Goal: Information Seeking & Learning: Learn about a topic

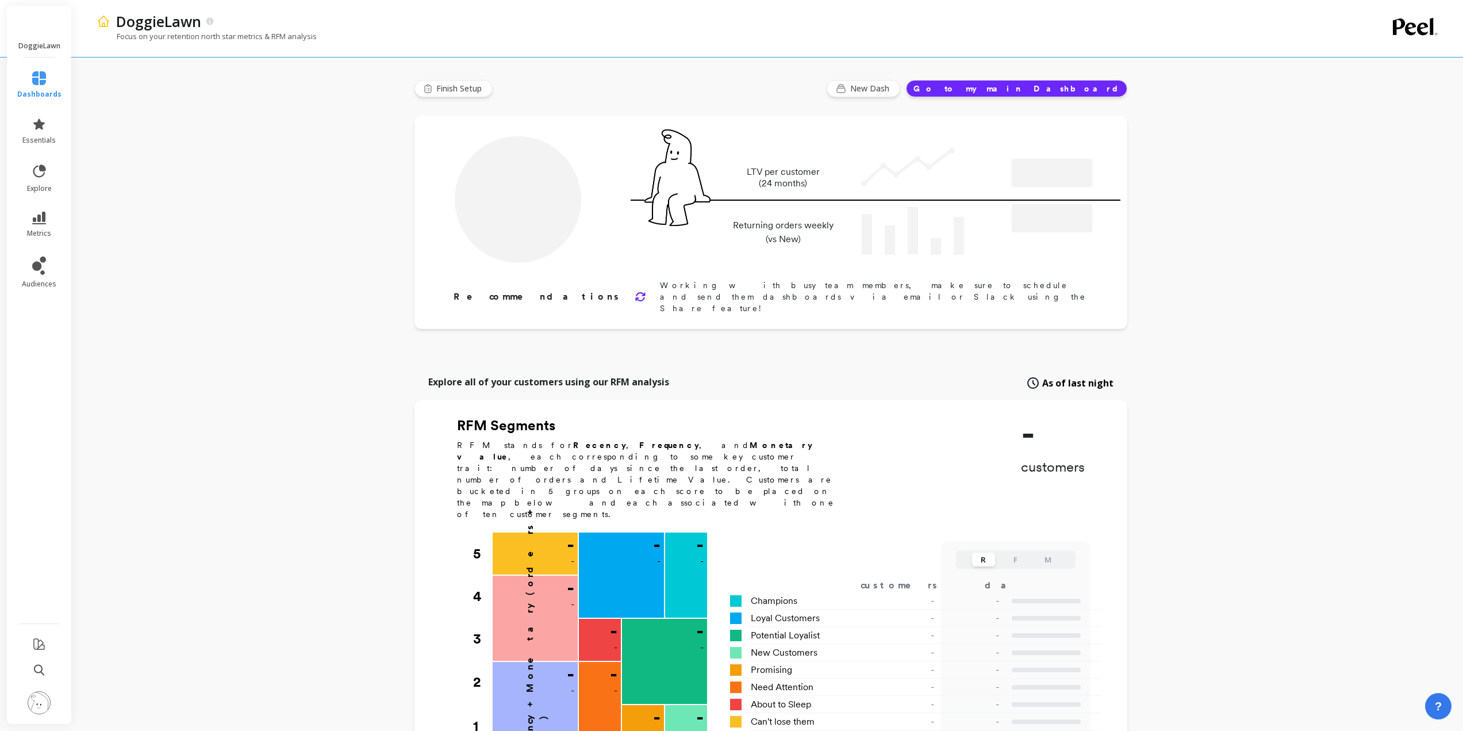
type input "Champions"
type input "14178"
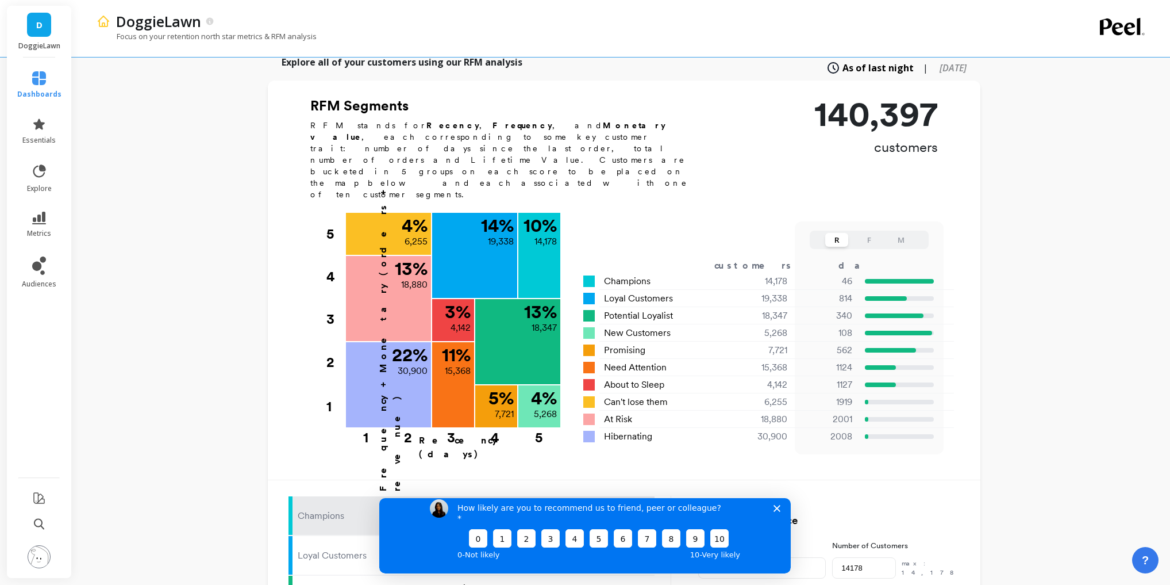
scroll to position [287, 0]
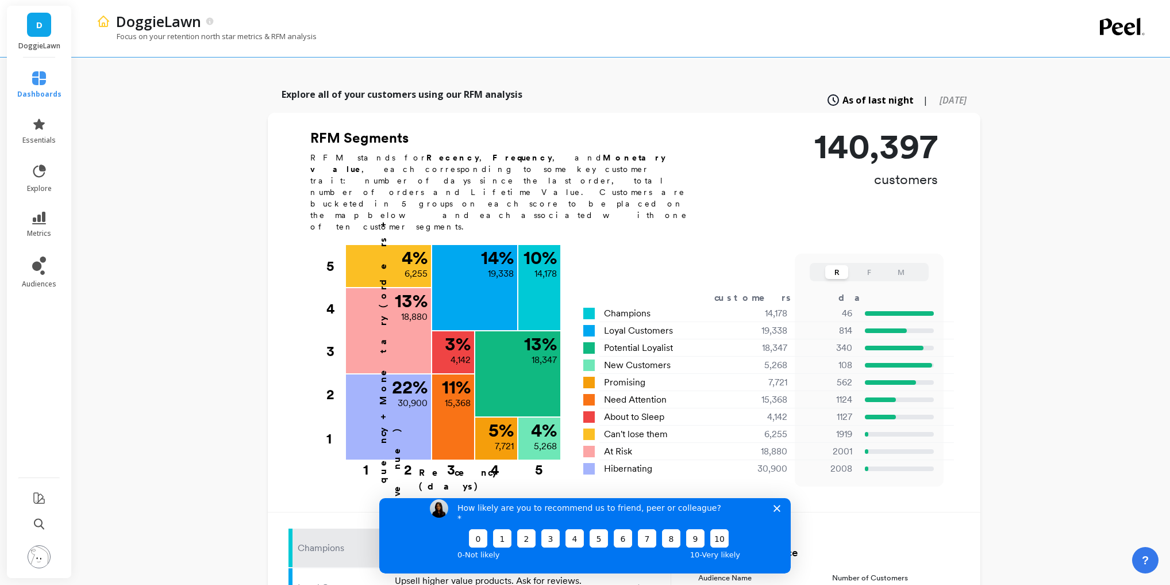
click at [877, 265] on button "F" at bounding box center [869, 272] width 23 height 14
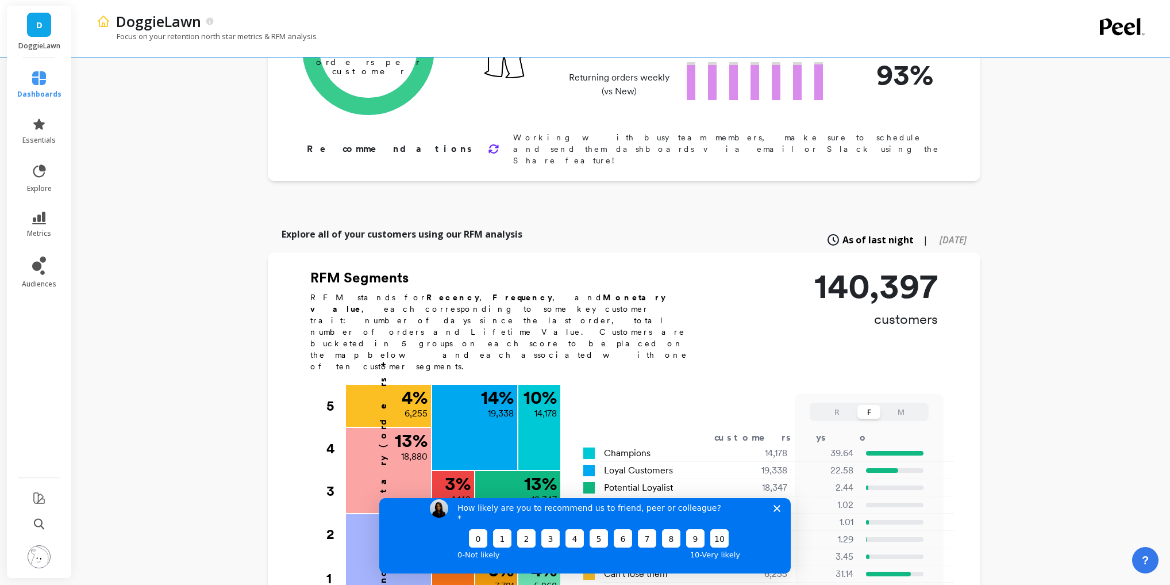
scroll to position [0, 0]
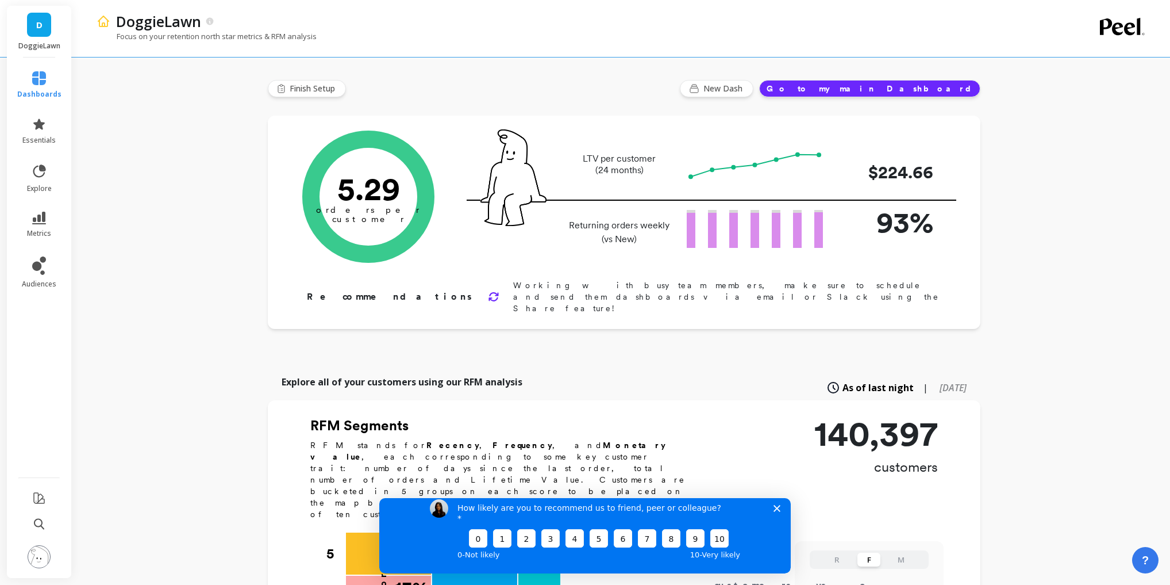
click at [777, 511] on icon "Close survey" at bounding box center [777, 507] width 7 height 7
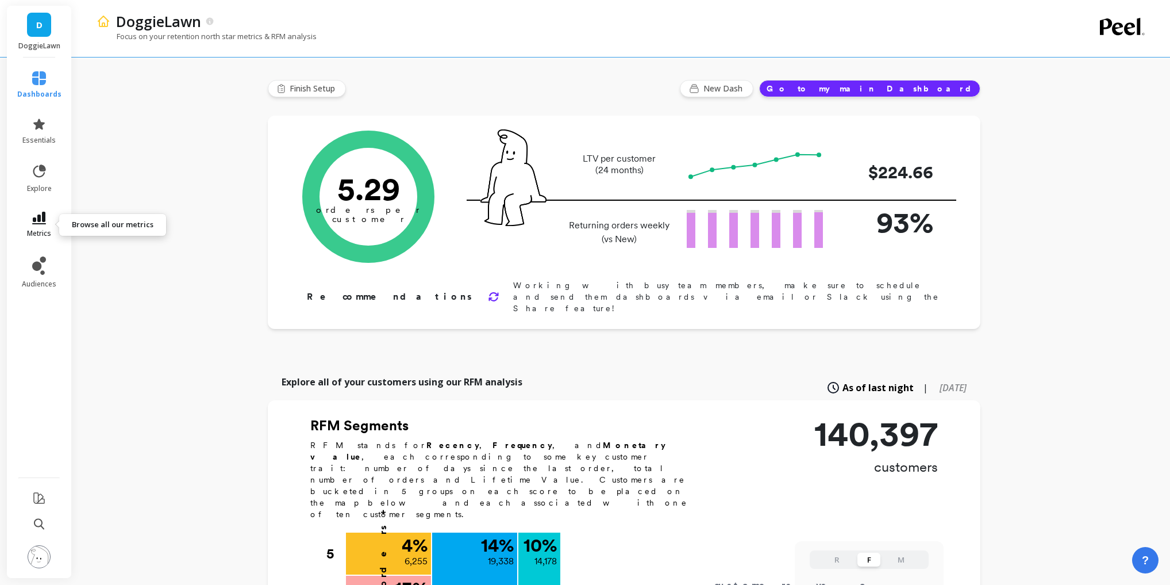
click at [39, 218] on icon at bounding box center [39, 218] width 14 height 13
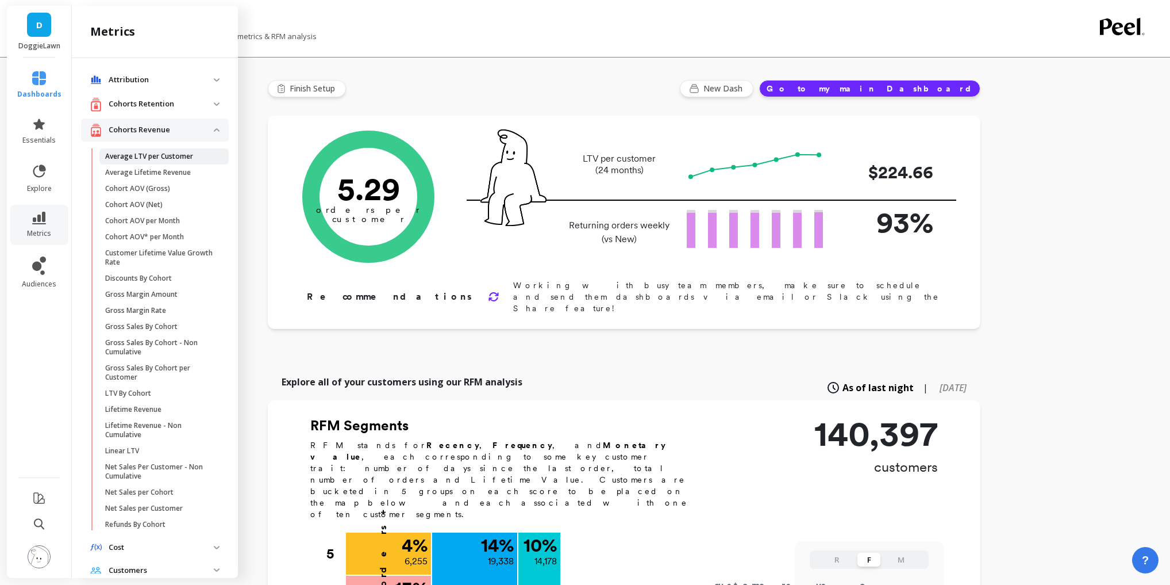
click at [179, 159] on p "Average LTV per Customer" at bounding box center [149, 156] width 88 height 9
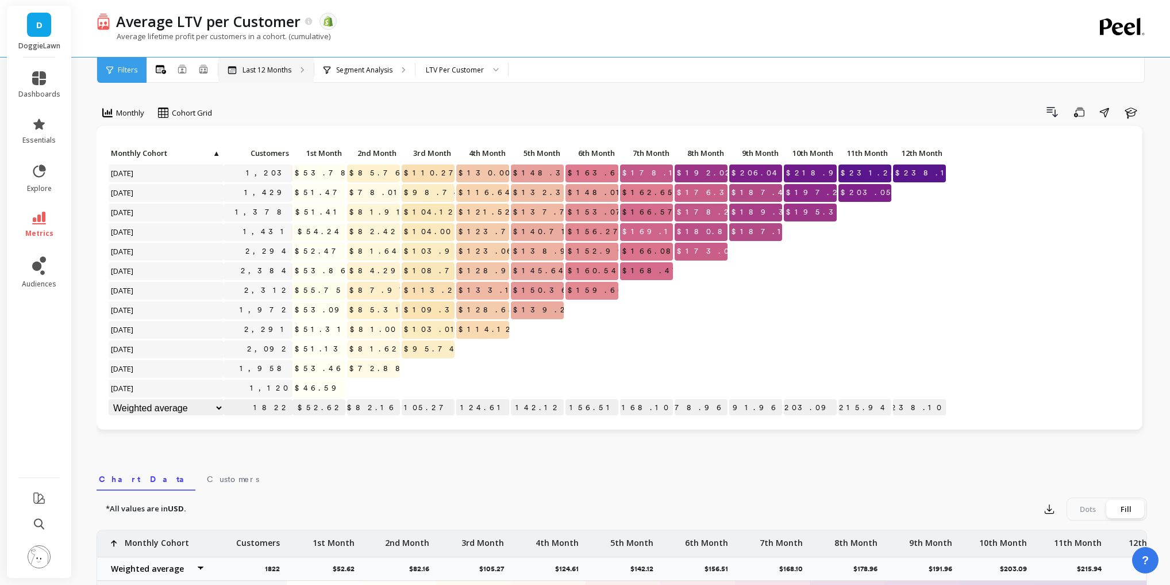
click at [273, 69] on p "Last 12 Months" at bounding box center [267, 70] width 49 height 9
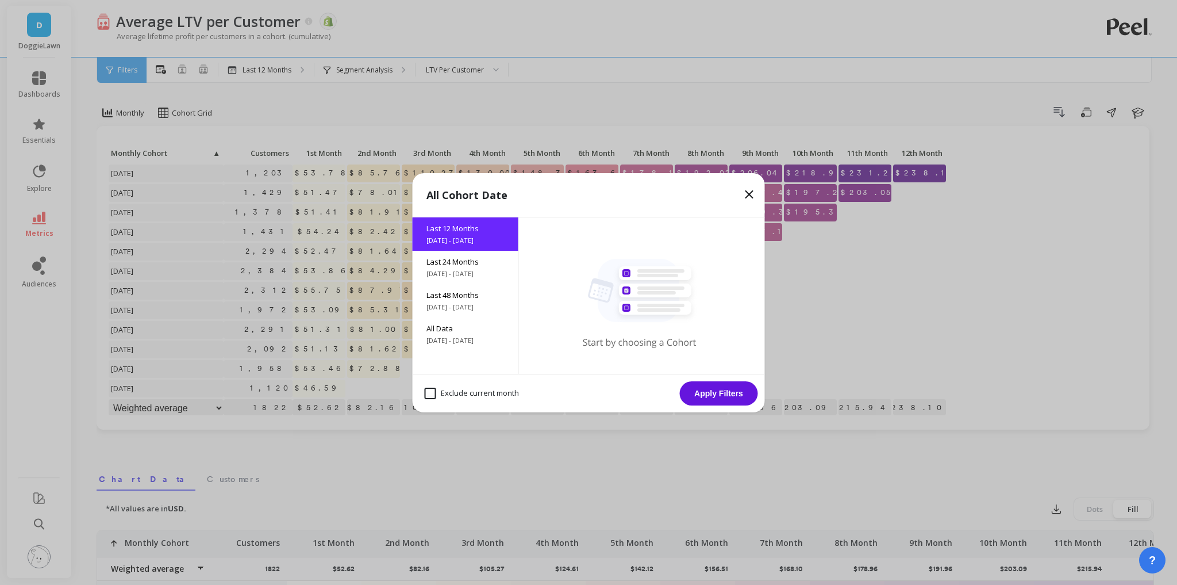
drag, startPoint x: 749, startPoint y: 198, endPoint x: 579, endPoint y: 138, distance: 180.3
click at [750, 198] on icon at bounding box center [750, 194] width 14 height 14
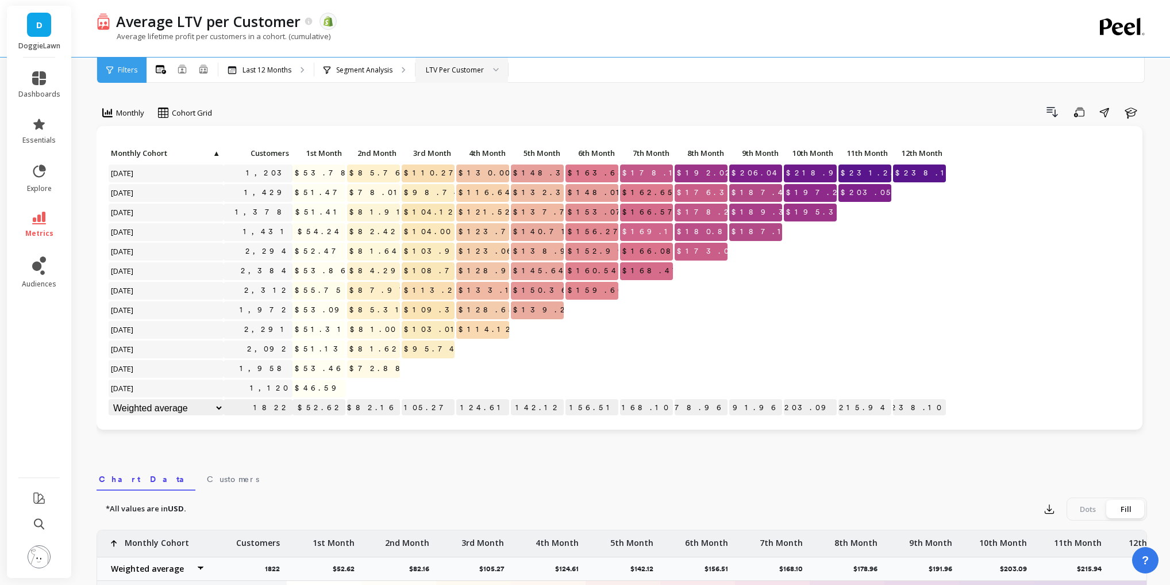
click at [445, 63] on div "LTV Per Customer" at bounding box center [462, 69] width 93 height 25
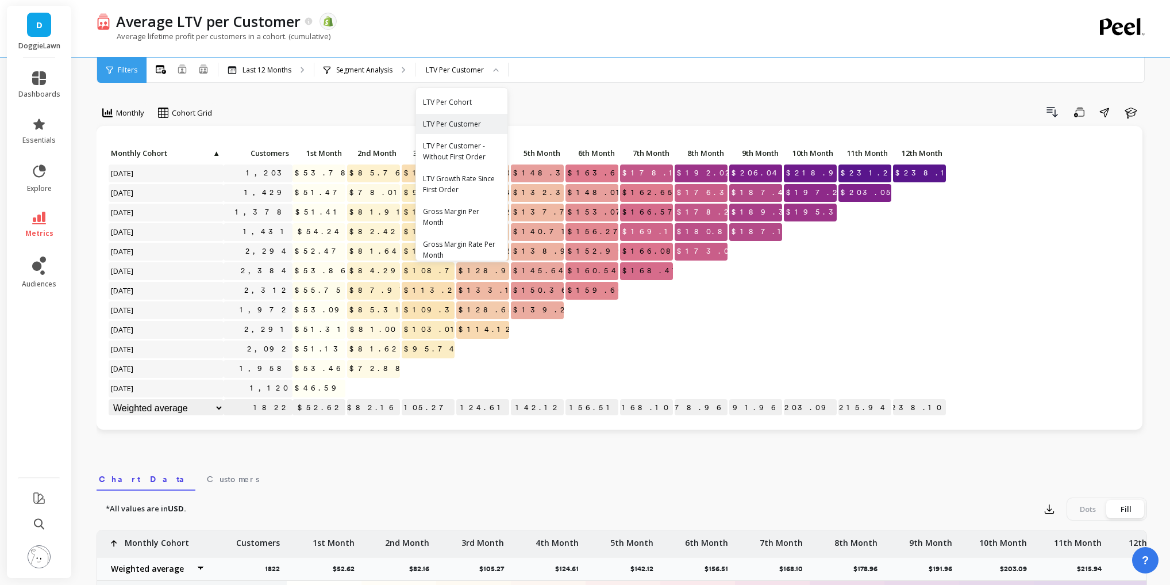
click at [466, 216] on div "Gross Margin Per Month" at bounding box center [462, 217] width 78 height 22
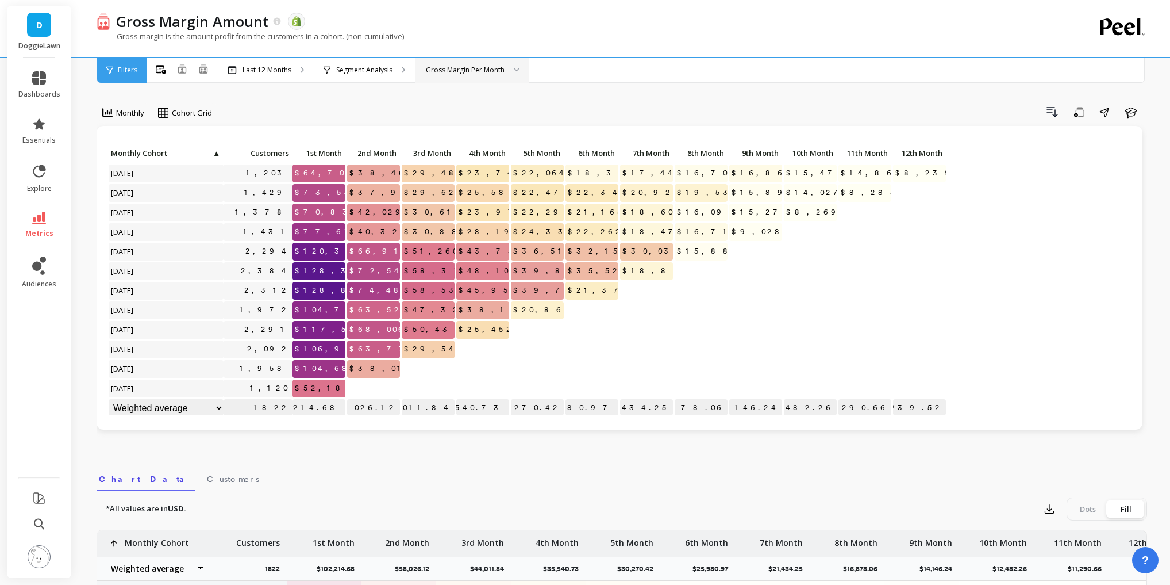
click at [442, 74] on div "Gross Margin Per Month" at bounding box center [465, 69] width 79 height 11
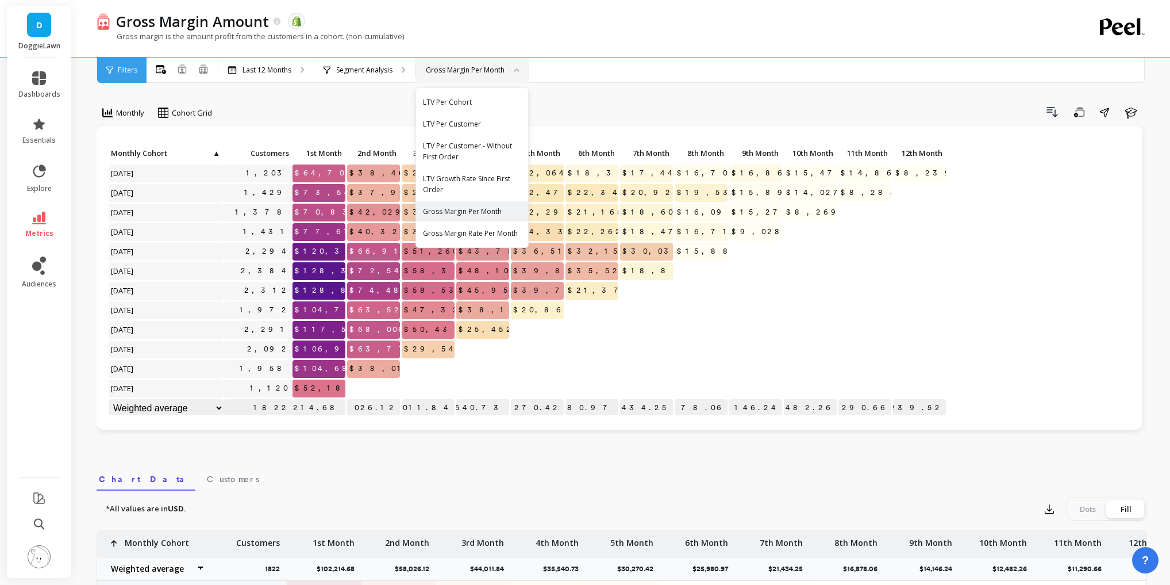
click at [367, 98] on div "Monthly Cohort Grid Drill Down Save Share Learn Click to create an audience 1,2…" at bounding box center [622, 485] width 1051 height 878
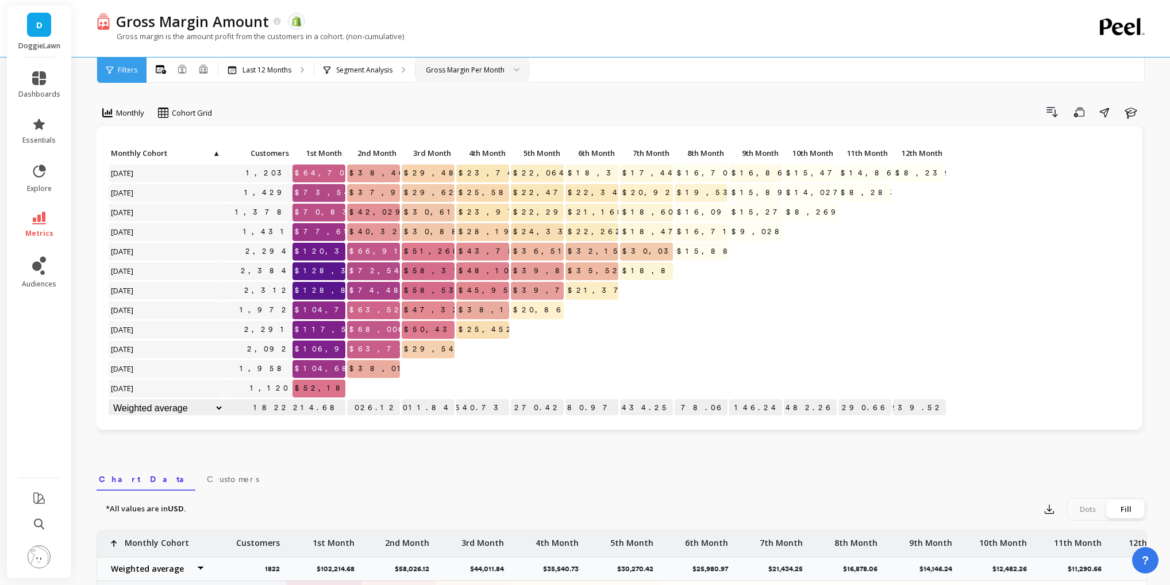
click at [439, 67] on div "Gross Margin Per Month" at bounding box center [465, 69] width 79 height 11
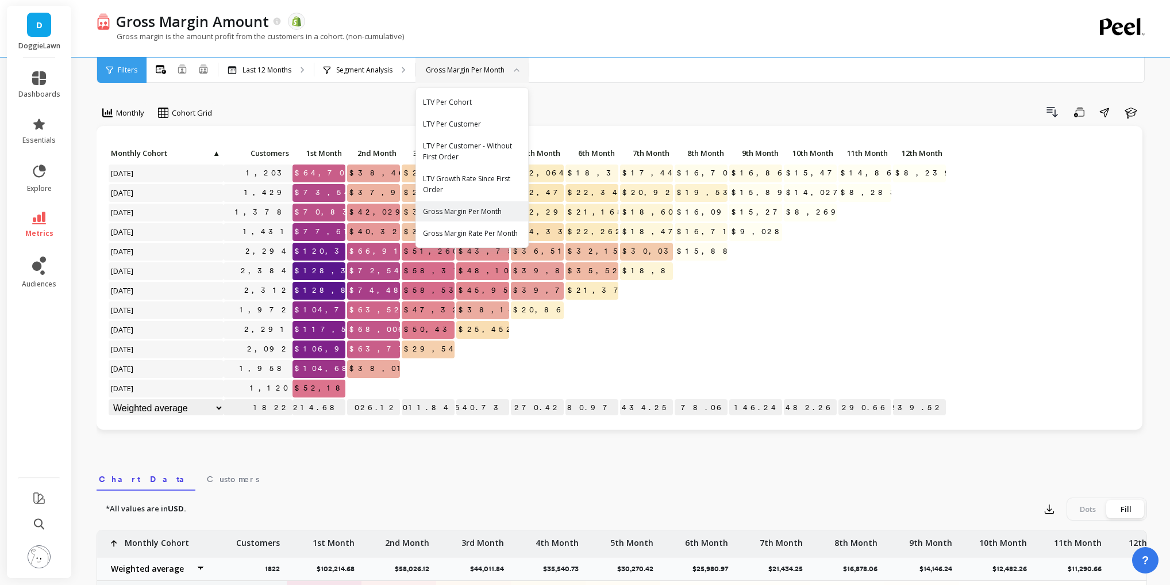
click at [362, 109] on div "Drill Down Save Share Learn" at bounding box center [683, 112] width 927 height 18
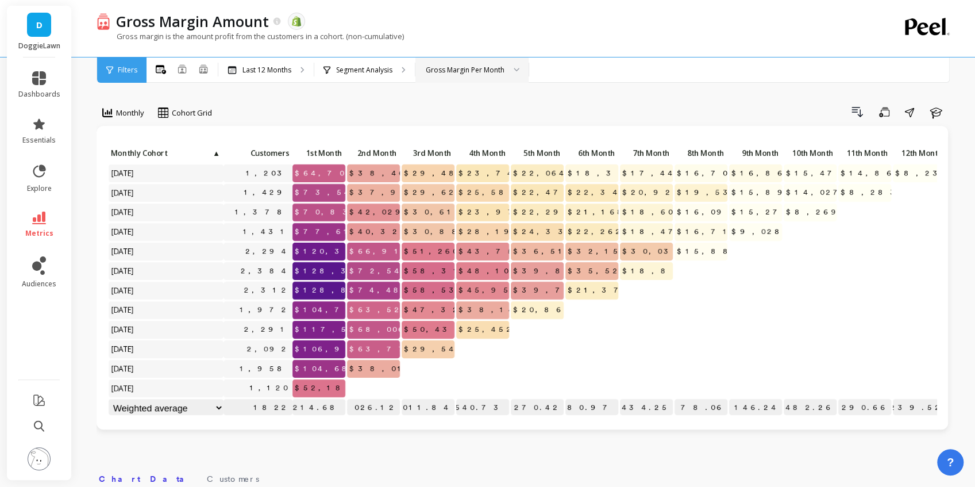
click at [51, 215] on link "metrics" at bounding box center [39, 225] width 42 height 26
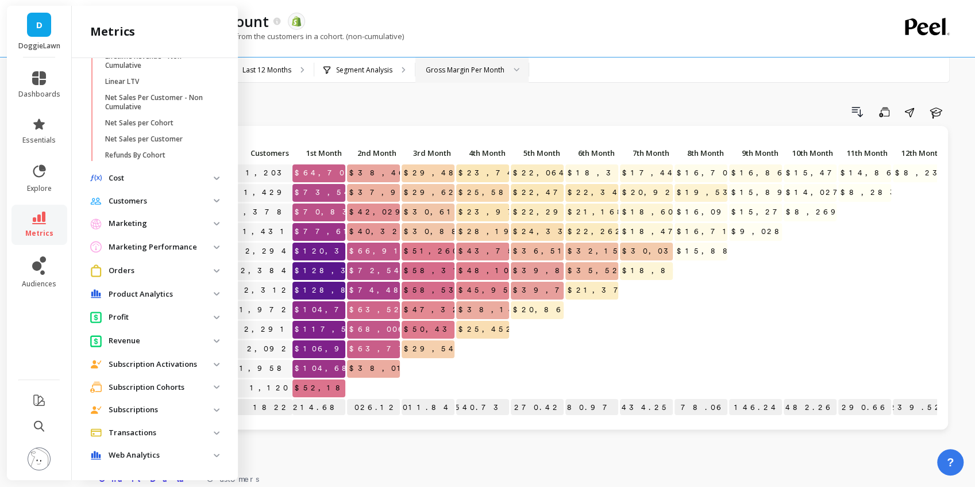
scroll to position [372, 0]
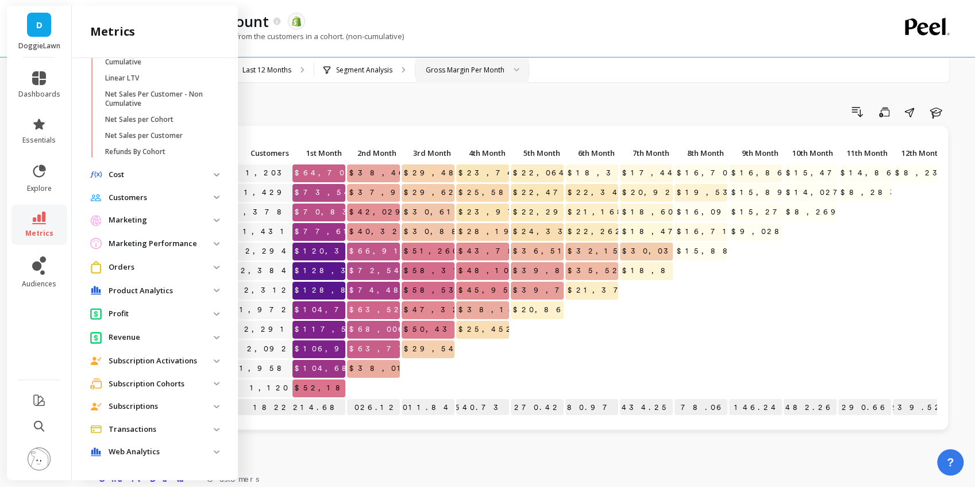
click at [149, 269] on p "Orders" at bounding box center [161, 267] width 105 height 11
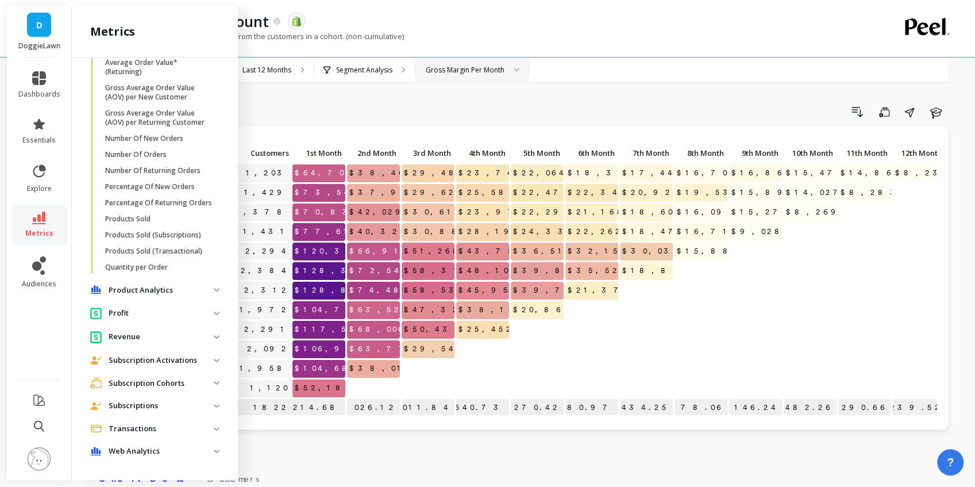
click at [152, 312] on p "Profit" at bounding box center [161, 313] width 105 height 11
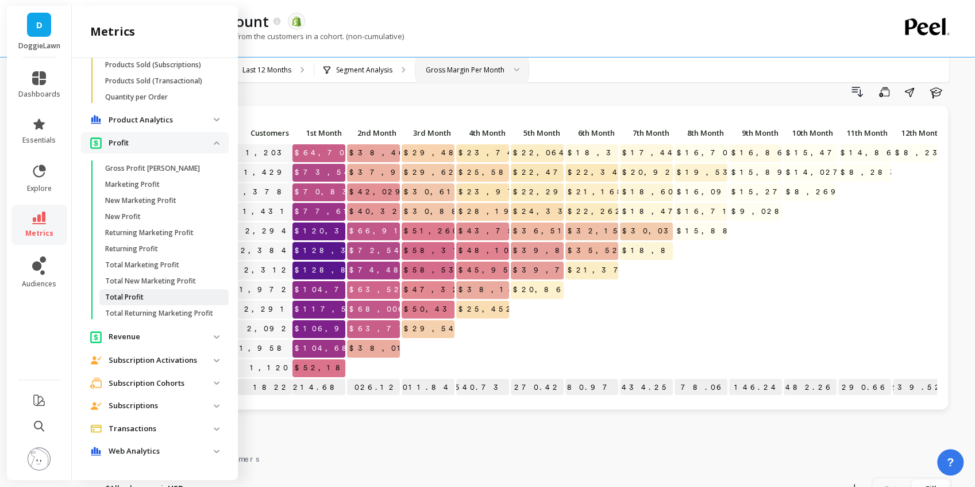
scroll to position [191, 0]
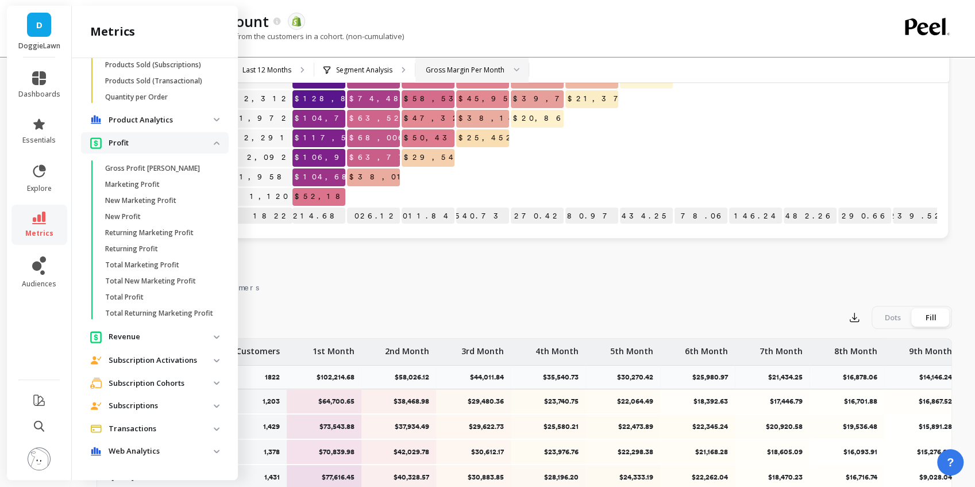
click at [152, 373] on cohorts "Subscription Cohorts" at bounding box center [155, 382] width 148 height 21
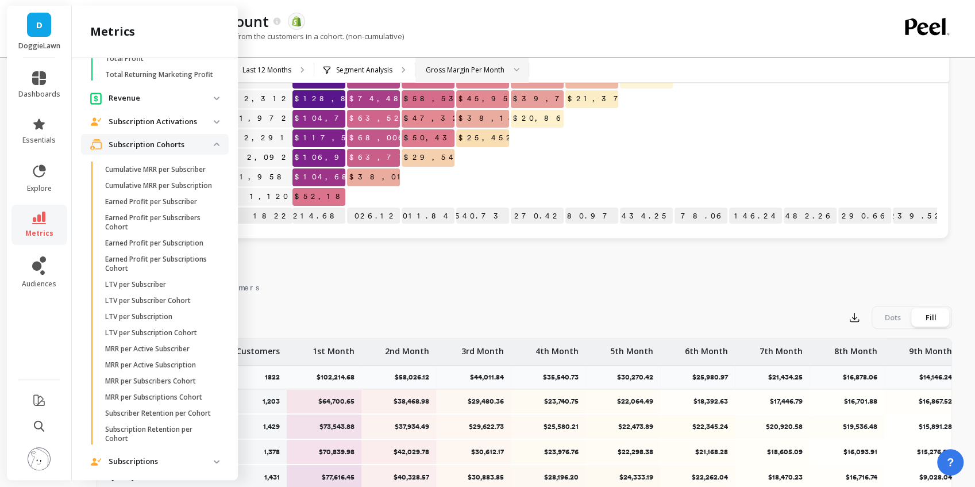
scroll to position [1161, 0]
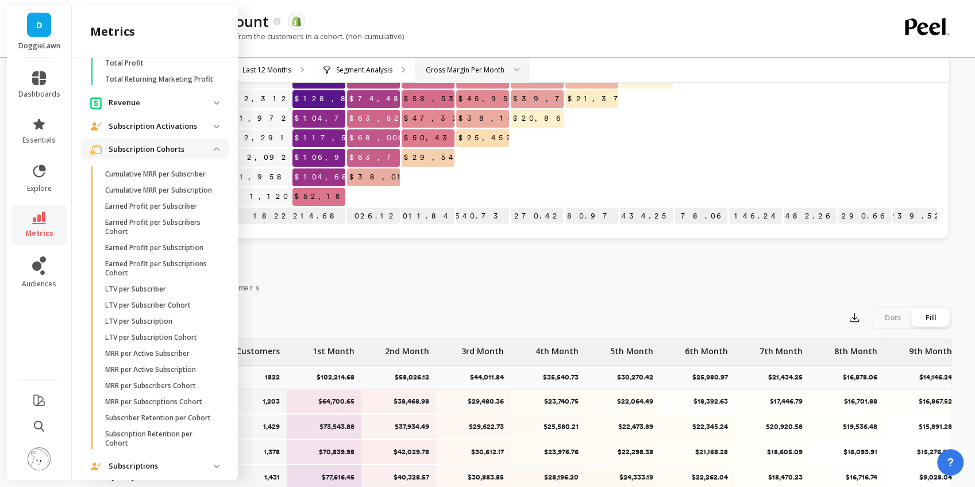
click at [200, 132] on p "Subscription Activations" at bounding box center [161, 126] width 105 height 11
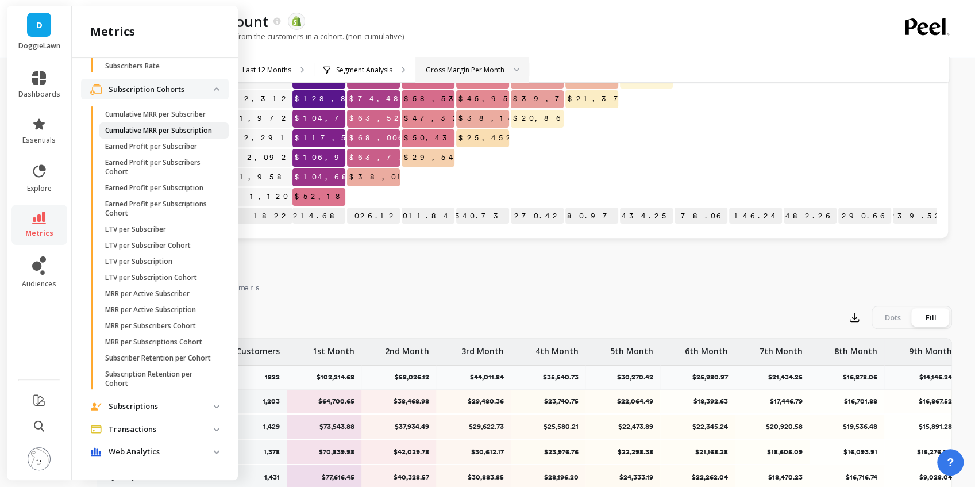
scroll to position [1353, 0]
click at [152, 233] on p "LTV per Subscriber" at bounding box center [135, 228] width 61 height 9
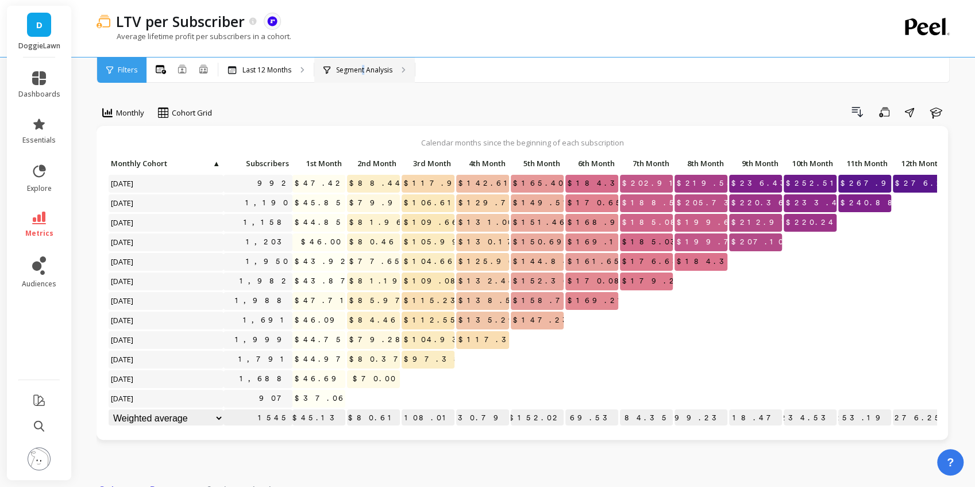
click at [364, 75] on div "Segment Analysis" at bounding box center [364, 69] width 101 height 25
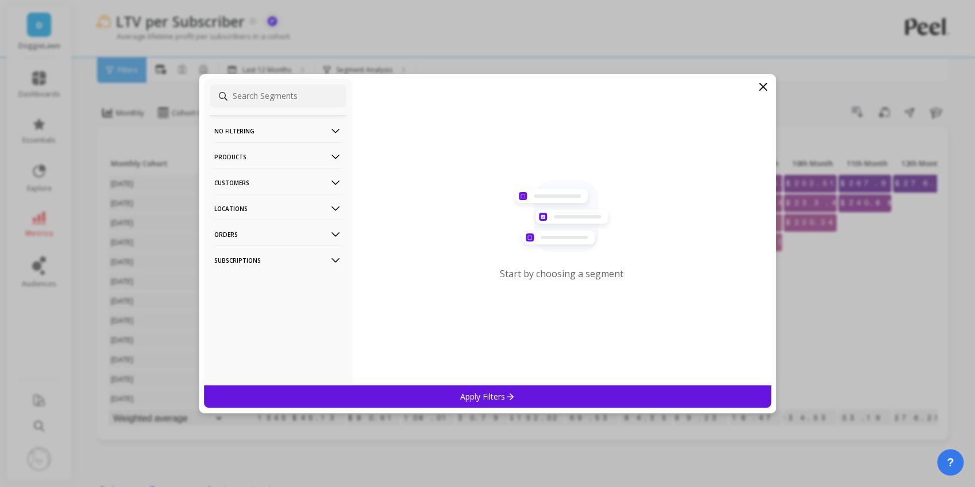
click at [766, 82] on icon at bounding box center [763, 87] width 14 height 14
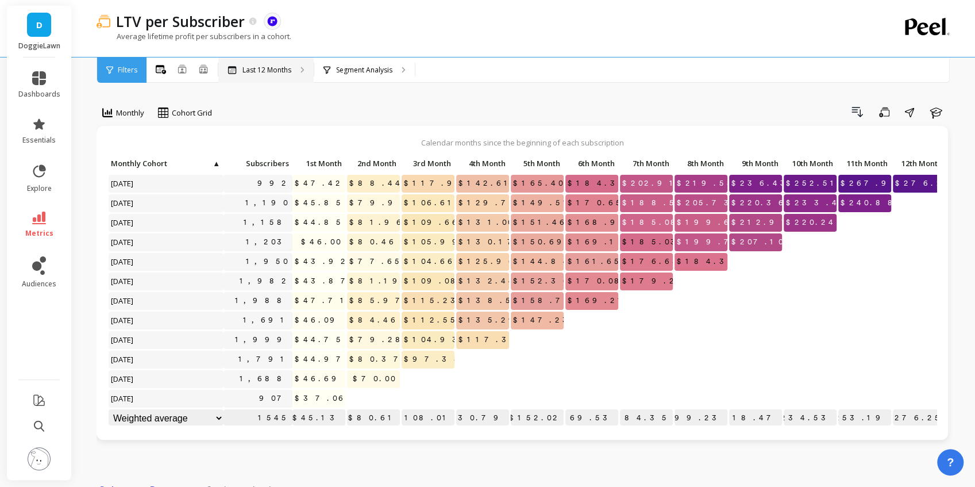
click at [287, 70] on p "Last 12 Months" at bounding box center [267, 70] width 49 height 9
click at [42, 229] on span "metrics" at bounding box center [39, 233] width 28 height 9
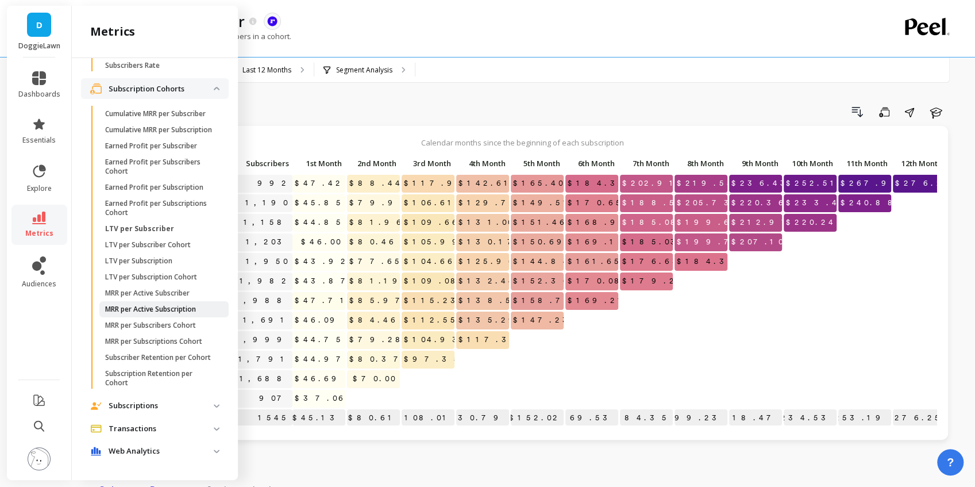
scroll to position [1391, 0]
click at [153, 409] on p "Subscriptions" at bounding box center [161, 405] width 105 height 11
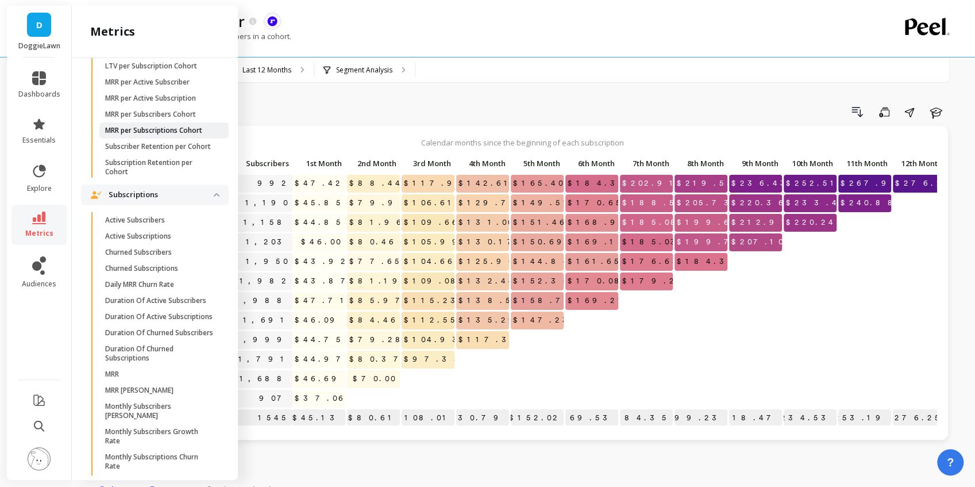
scroll to position [1621, 0]
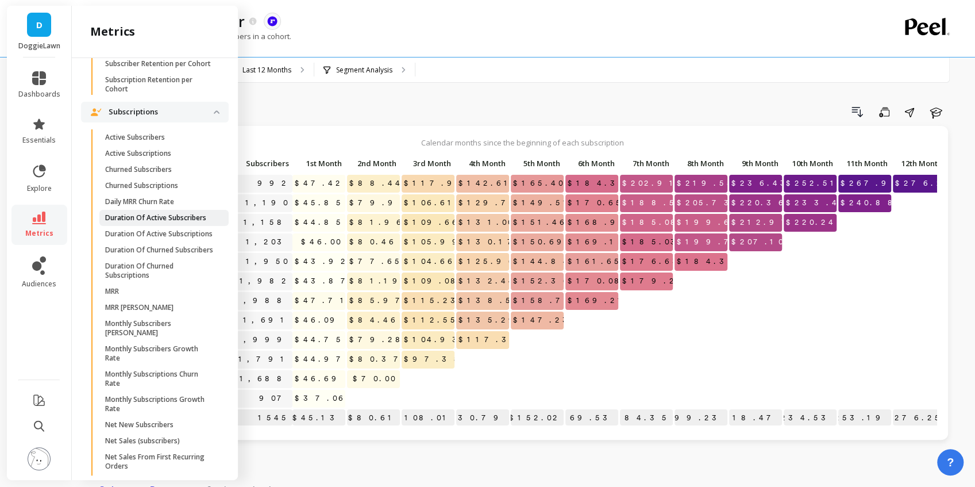
click at [149, 222] on p "Duration Of Active Subscribers" at bounding box center [155, 217] width 101 height 9
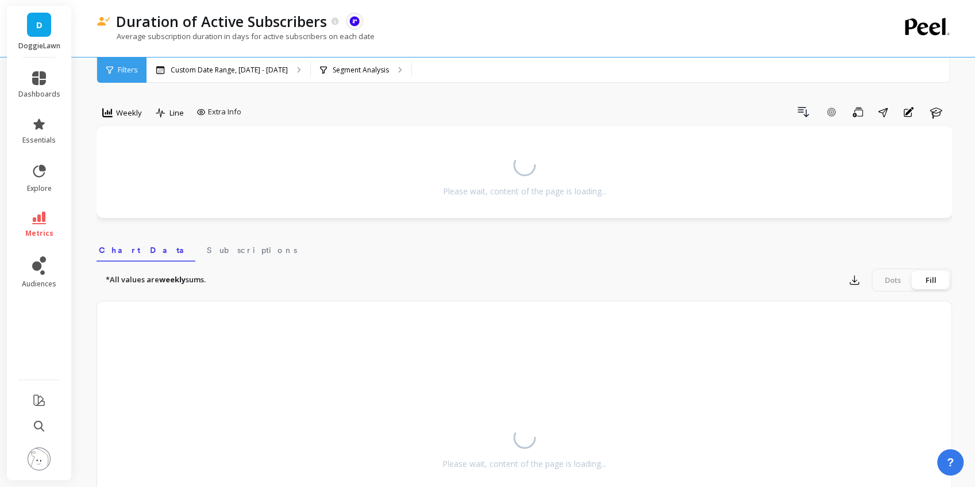
click at [37, 218] on icon at bounding box center [39, 218] width 14 height 13
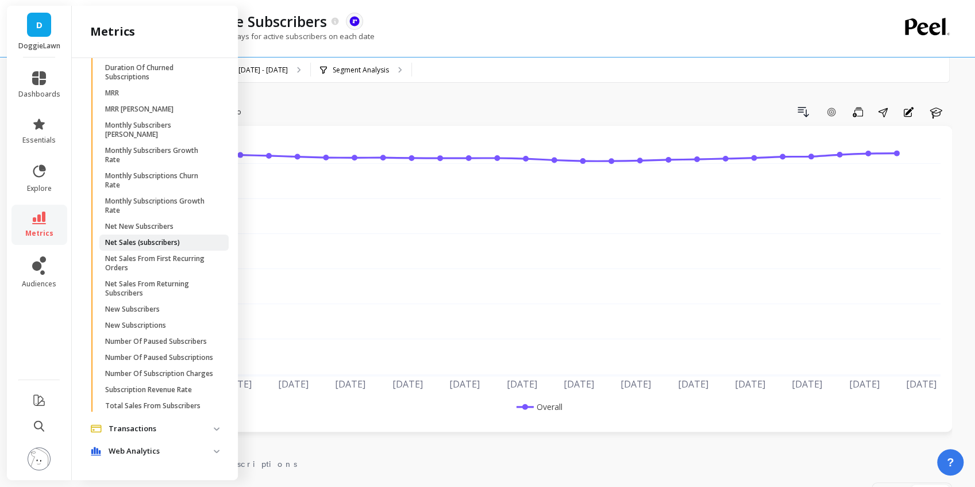
scroll to position [1929, 0]
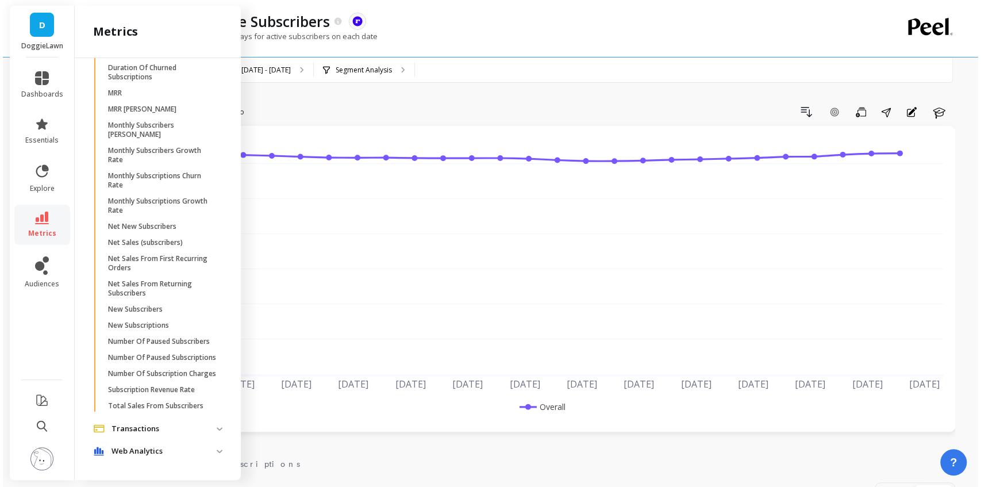
scroll to position [0, 0]
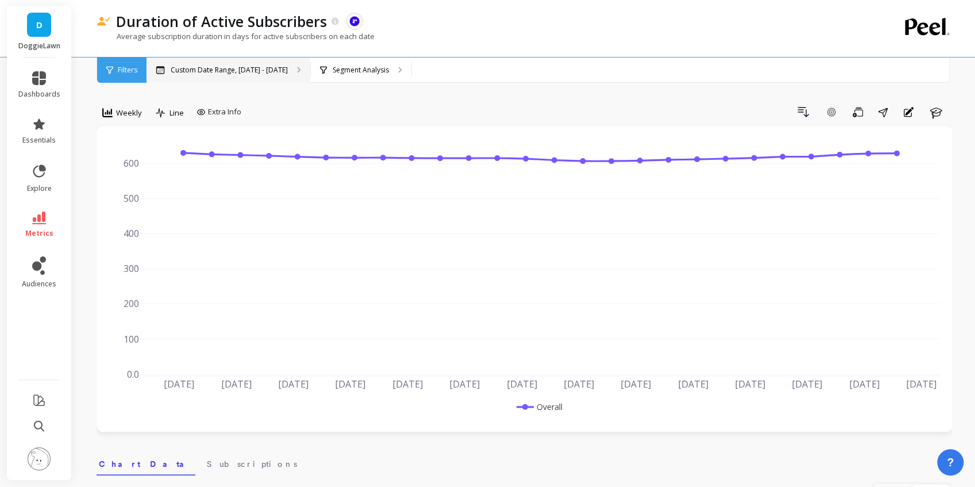
click at [263, 68] on p "Custom Date Range, Mar 1 - Aug 19" at bounding box center [229, 70] width 117 height 9
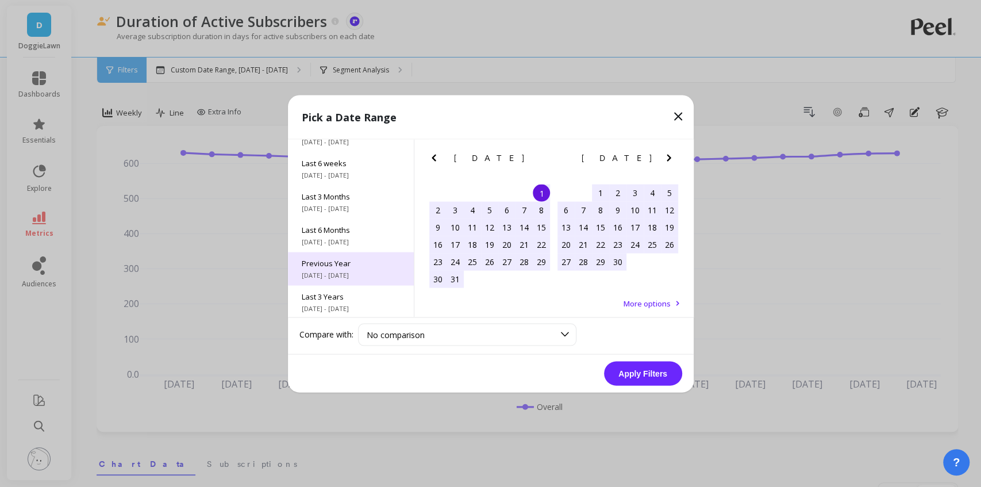
scroll to position [155, 0]
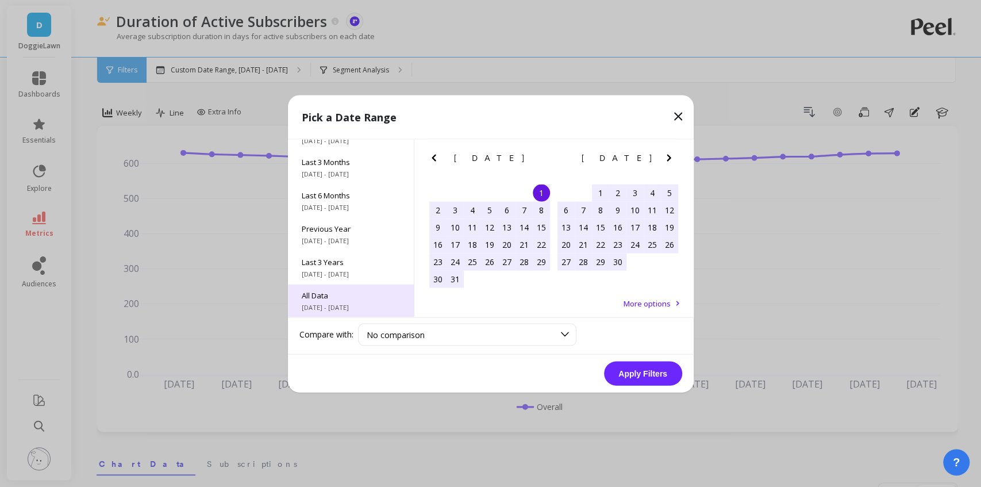
click at [345, 295] on span "All Data" at bounding box center [351, 295] width 98 height 10
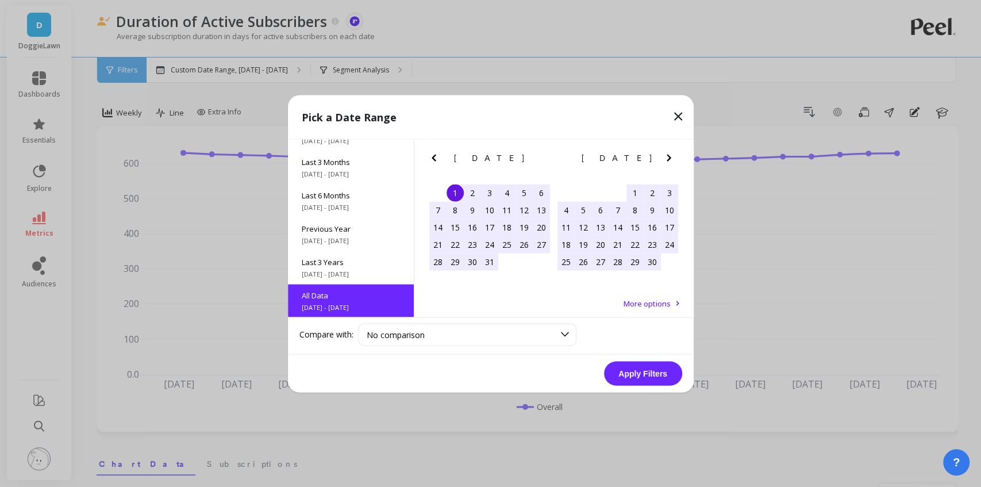
scroll to position [0, 0]
click at [648, 377] on button "Apply Filters" at bounding box center [643, 373] width 78 height 24
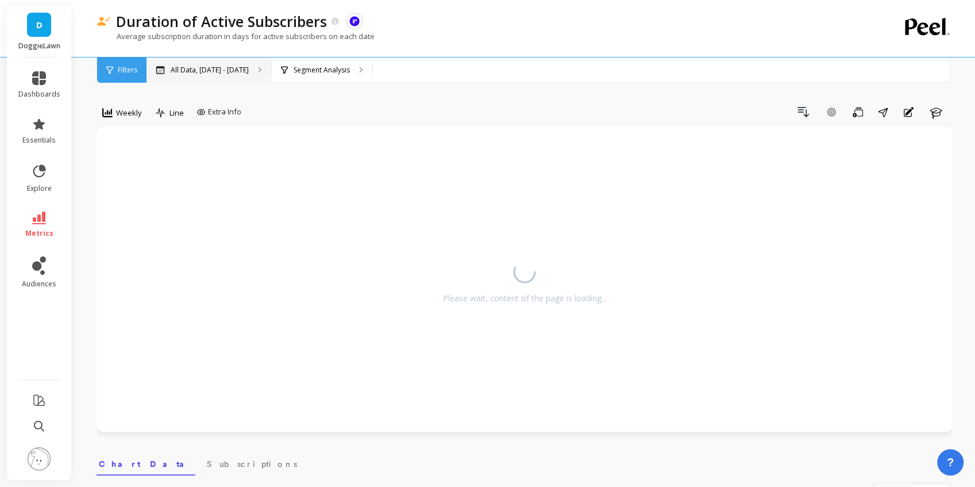
click at [223, 72] on p "All Data, May 1, 2017 - Aug 31, 2025" at bounding box center [210, 70] width 78 height 9
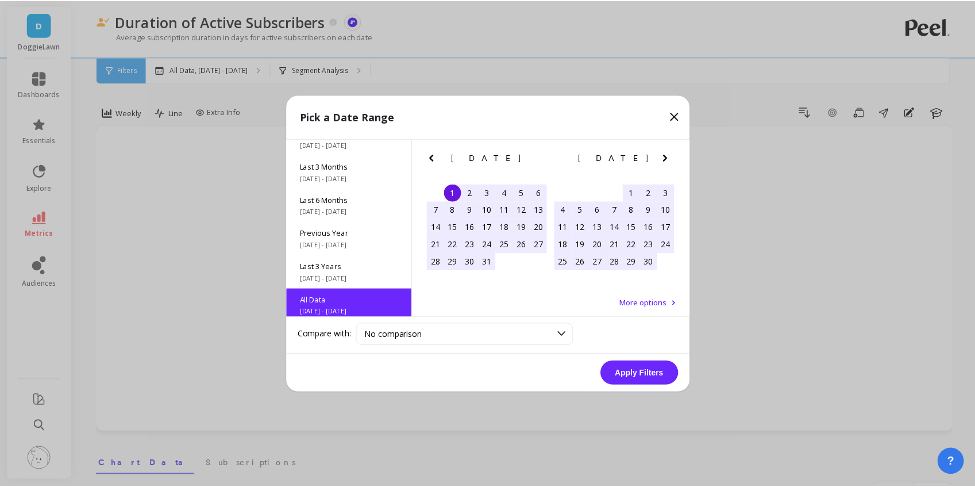
scroll to position [155, 0]
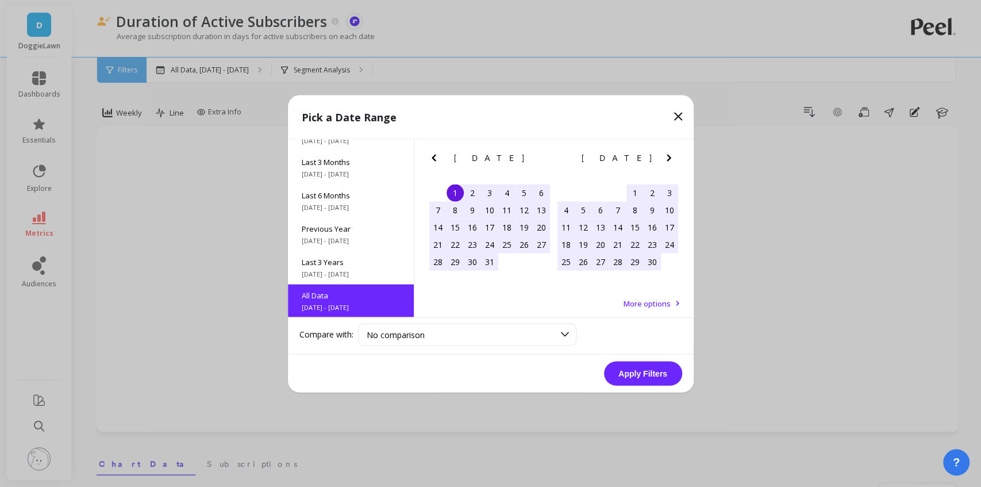
click at [681, 112] on icon at bounding box center [678, 116] width 14 height 14
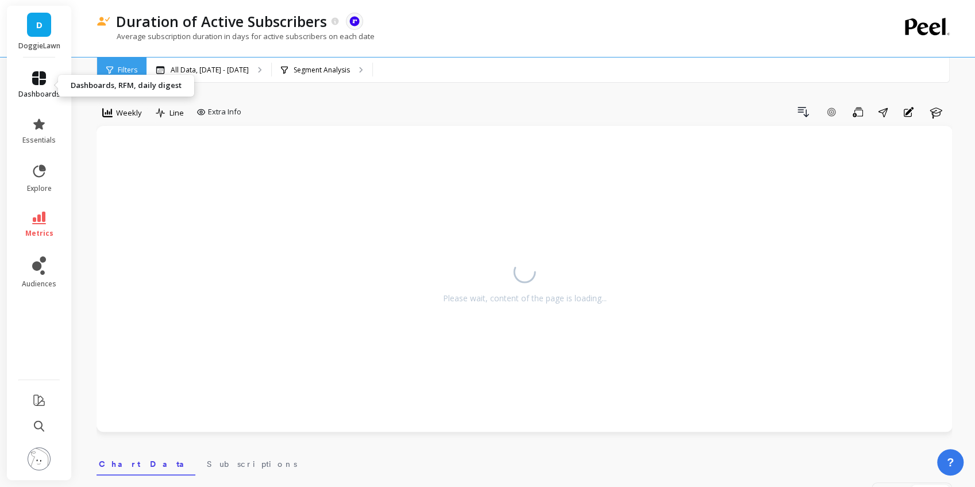
drag, startPoint x: 49, startPoint y: 80, endPoint x: 43, endPoint y: 78, distance: 6.6
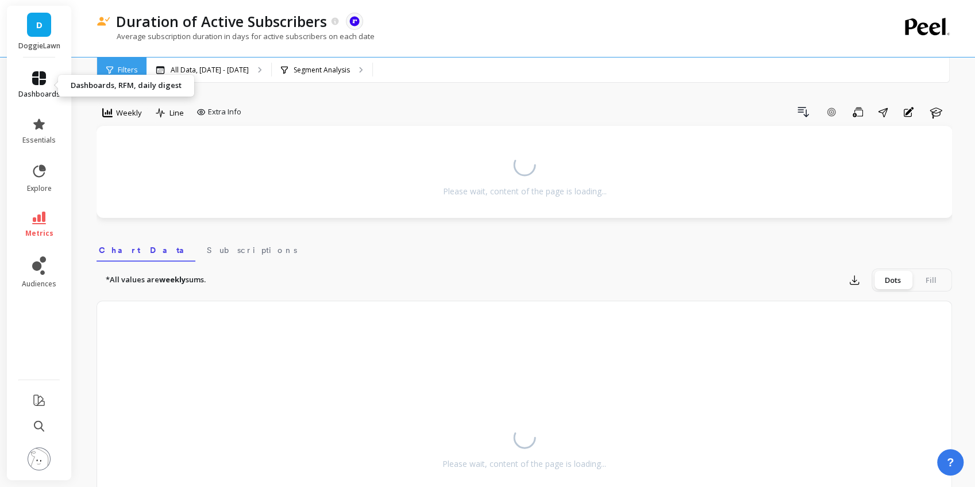
click at [44, 84] on icon at bounding box center [39, 78] width 14 height 14
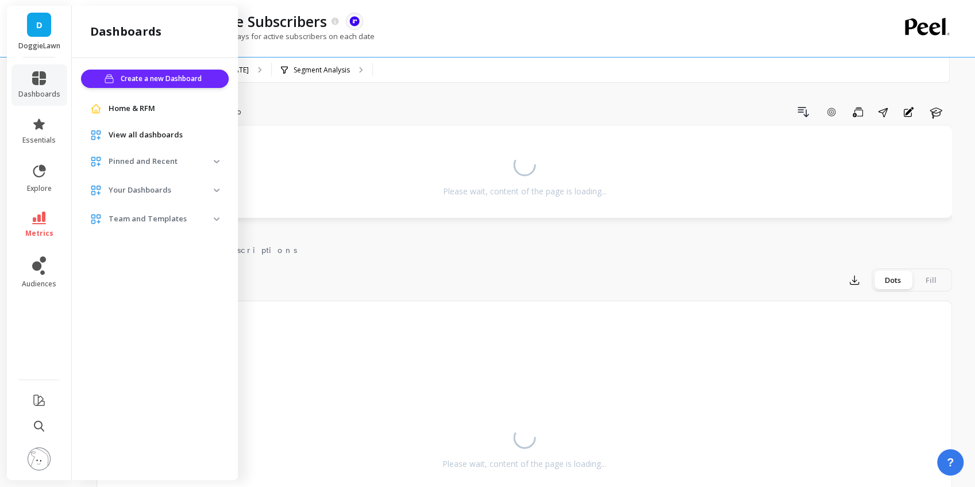
click at [163, 161] on p "Pinned and Recent" at bounding box center [161, 161] width 105 height 11
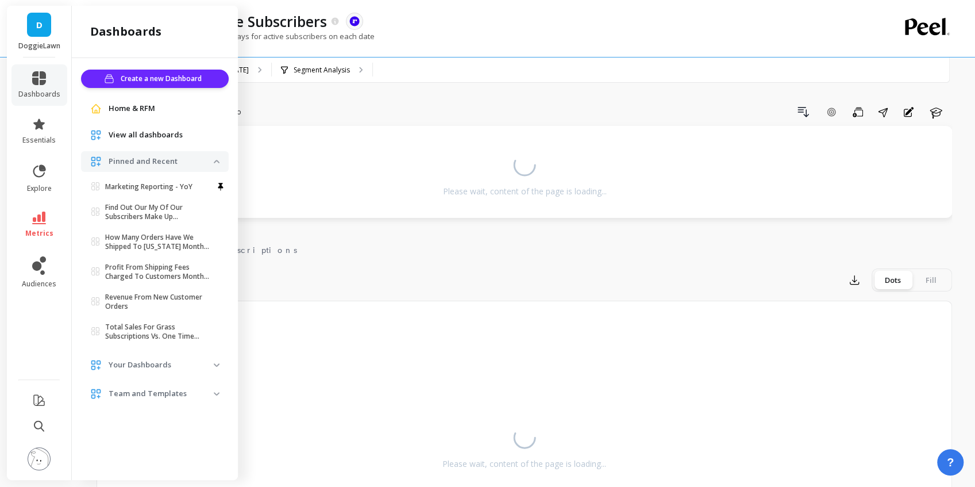
click at [138, 112] on span "Home & RFM" at bounding box center [132, 108] width 47 height 11
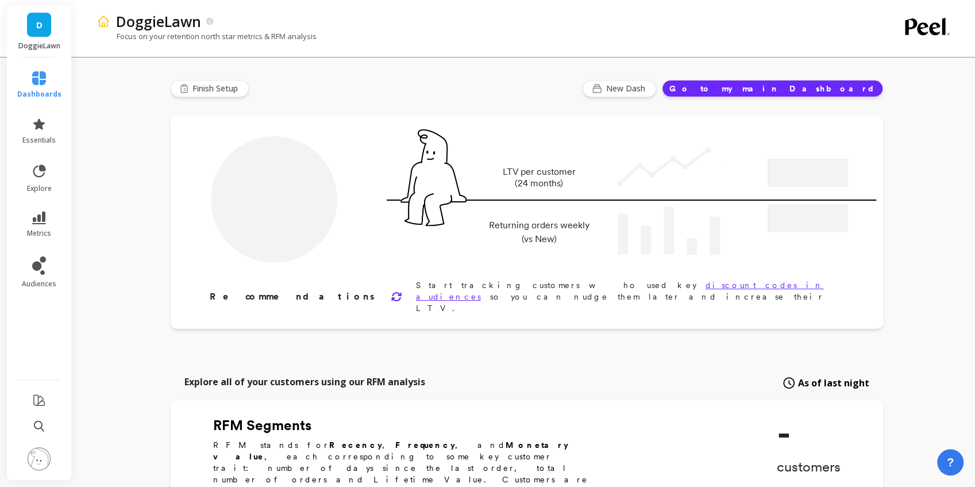
type input "Champions"
type input "14178"
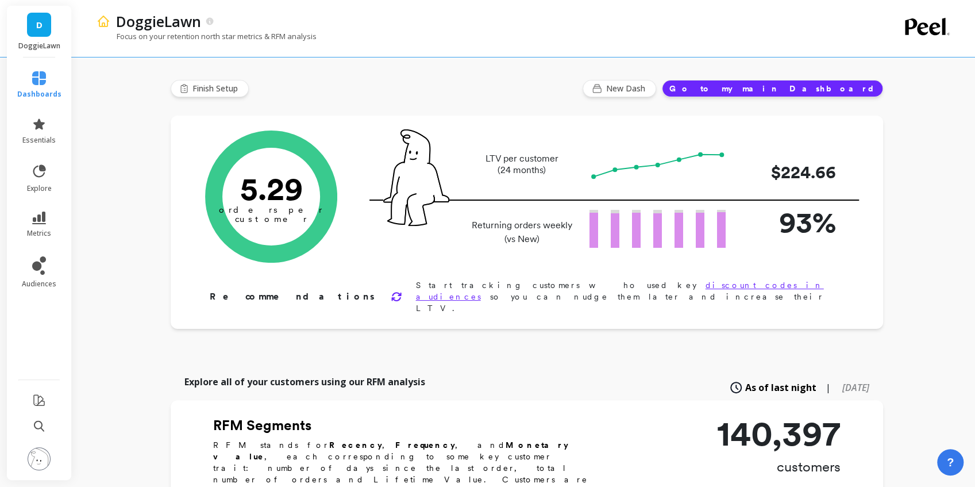
click at [817, 87] on button "Go to my main Dashboard" at bounding box center [772, 88] width 221 height 17
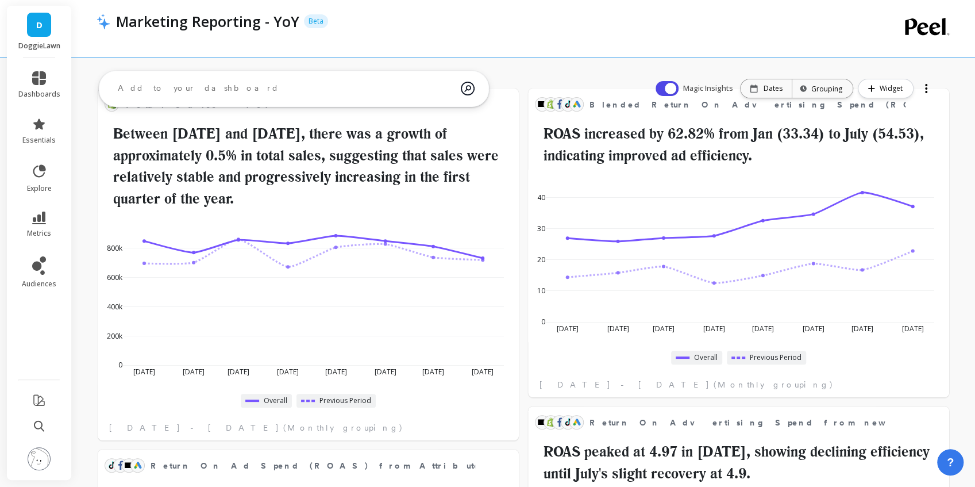
scroll to position [38, 0]
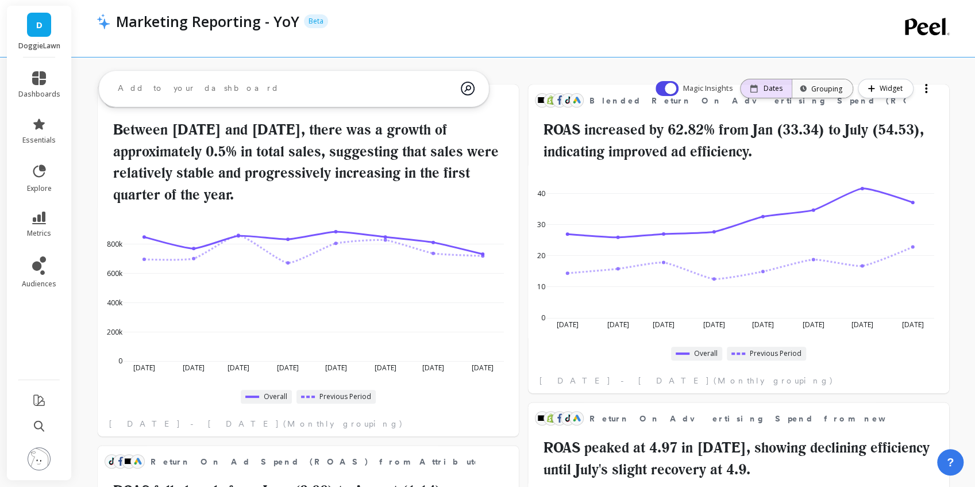
click at [774, 90] on p "Dates" at bounding box center [773, 88] width 19 height 9
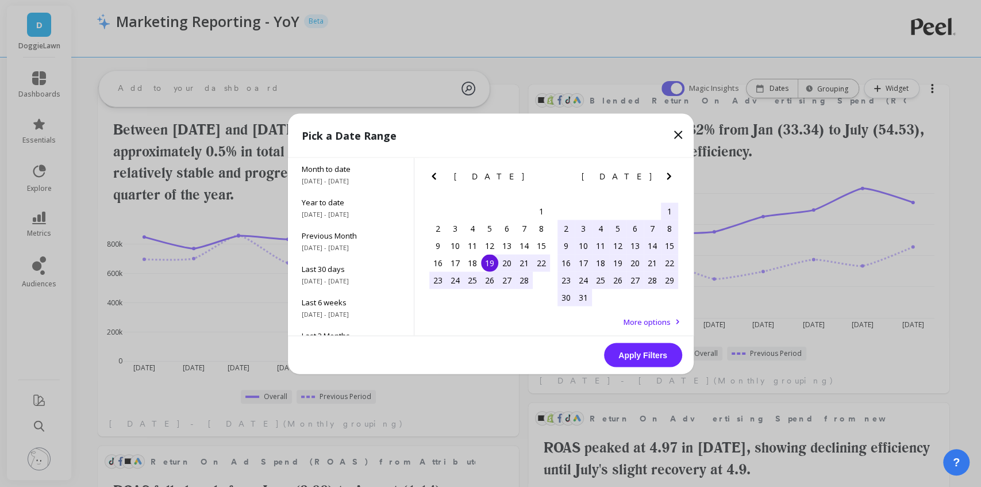
click at [679, 129] on icon at bounding box center [678, 135] width 14 height 14
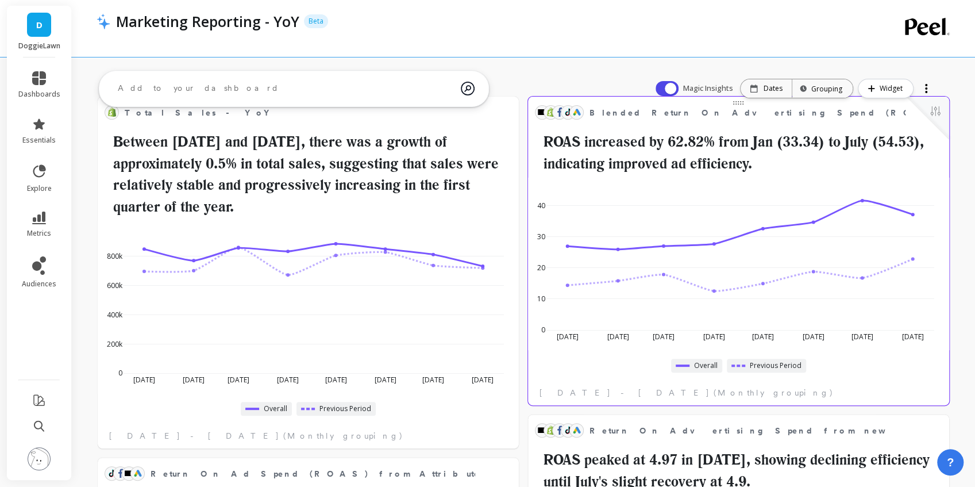
scroll to position [0, 0]
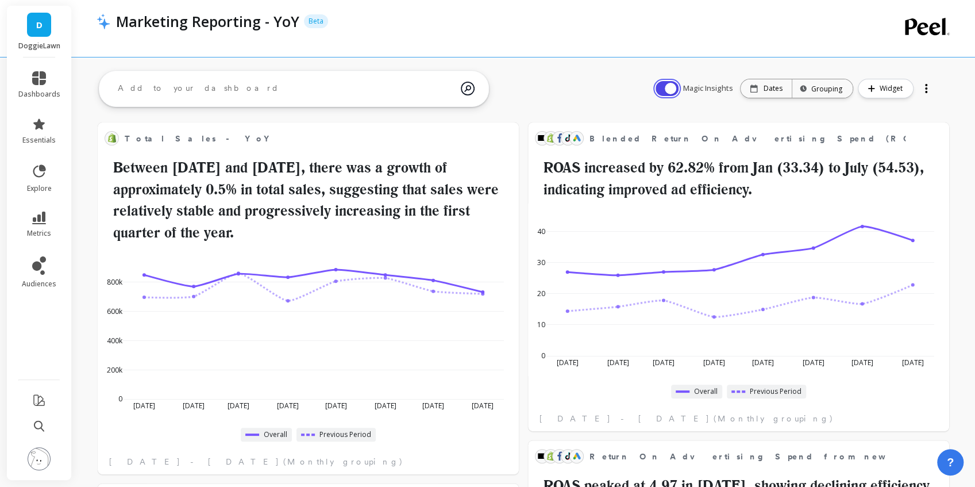
click at [668, 88] on button "button" at bounding box center [667, 88] width 23 height 15
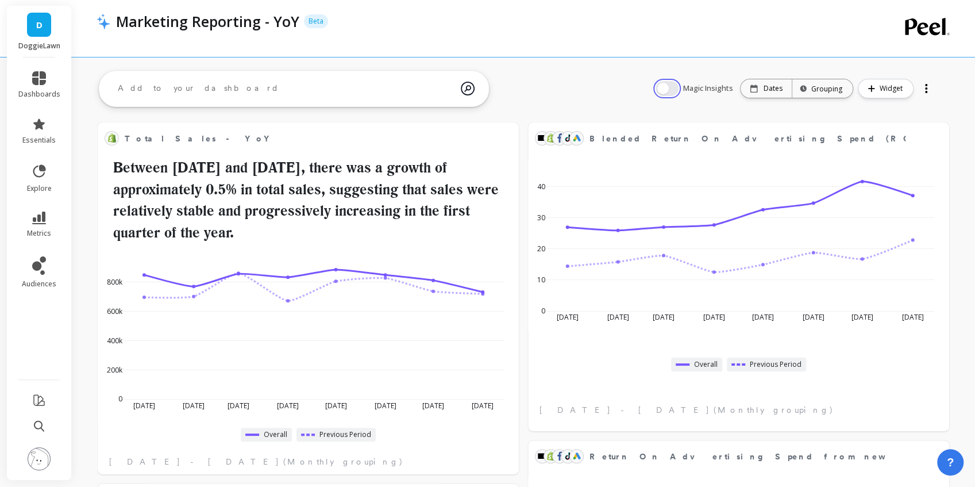
scroll to position [310, 386]
click at [669, 88] on button "button" at bounding box center [667, 88] width 23 height 15
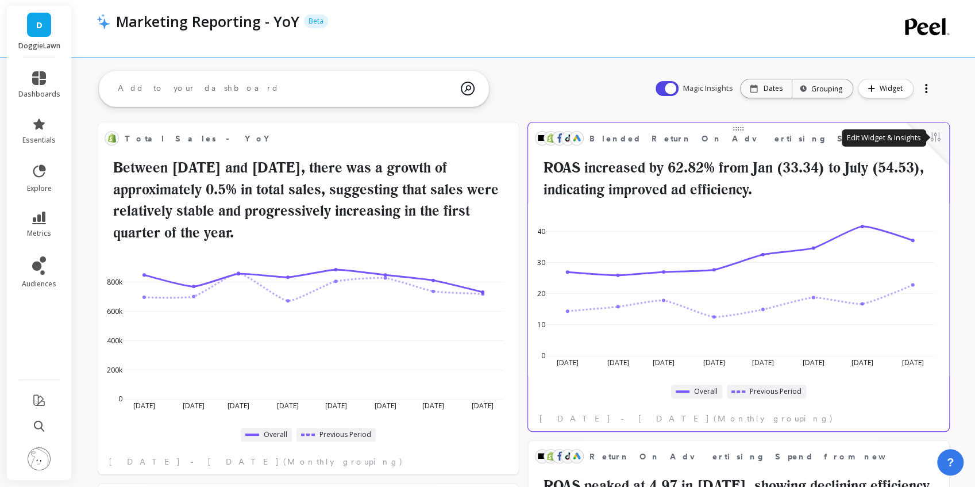
click at [940, 145] on button at bounding box center [936, 138] width 14 height 16
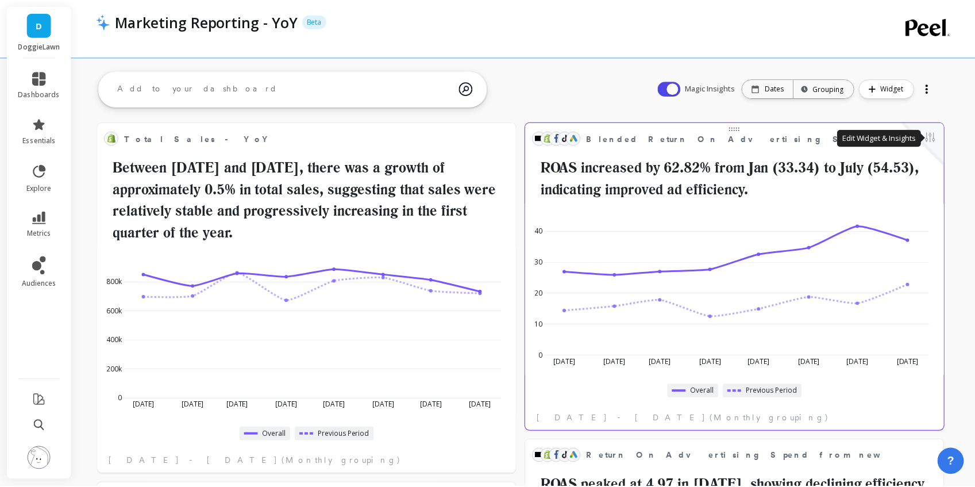
scroll to position [310, 389]
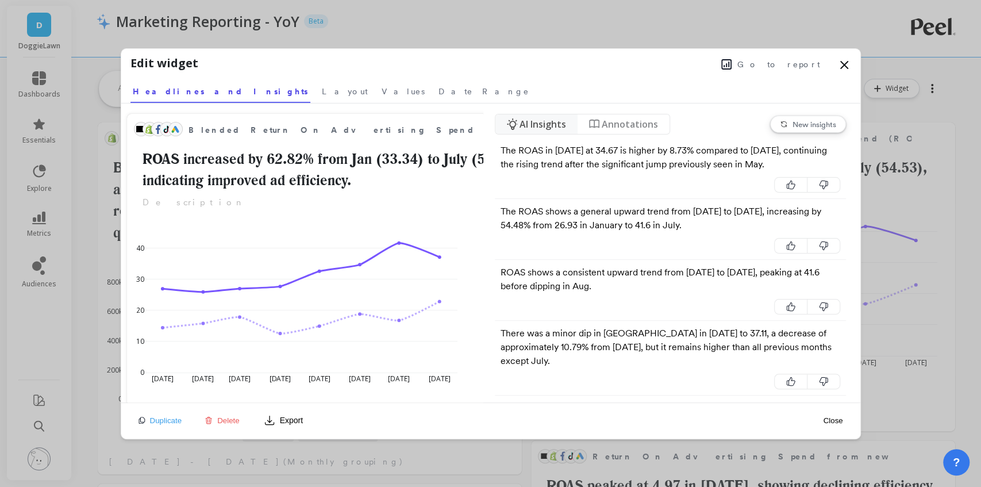
click at [835, 59] on div "Go to report" at bounding box center [524, 63] width 653 height 17
click at [839, 61] on icon at bounding box center [845, 65] width 14 height 14
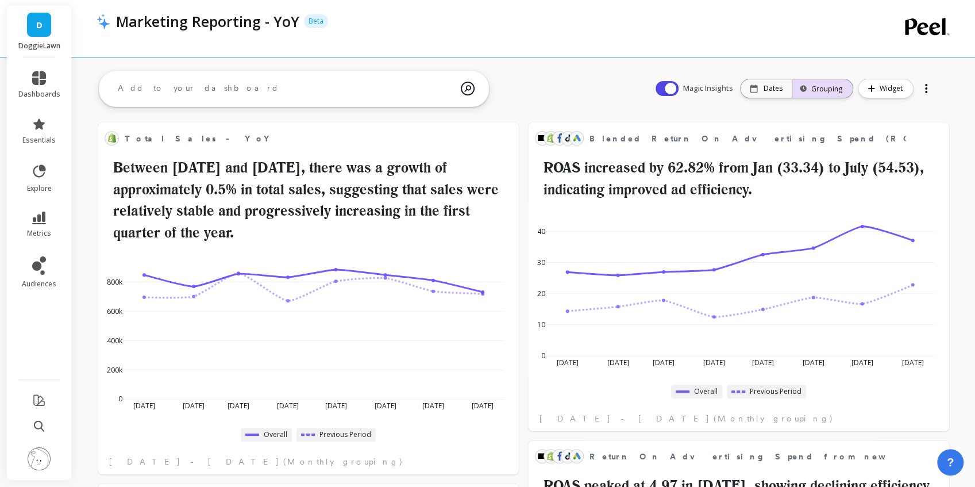
scroll to position [310, 386]
click at [768, 97] on div "Dates" at bounding box center [766, 88] width 51 height 18
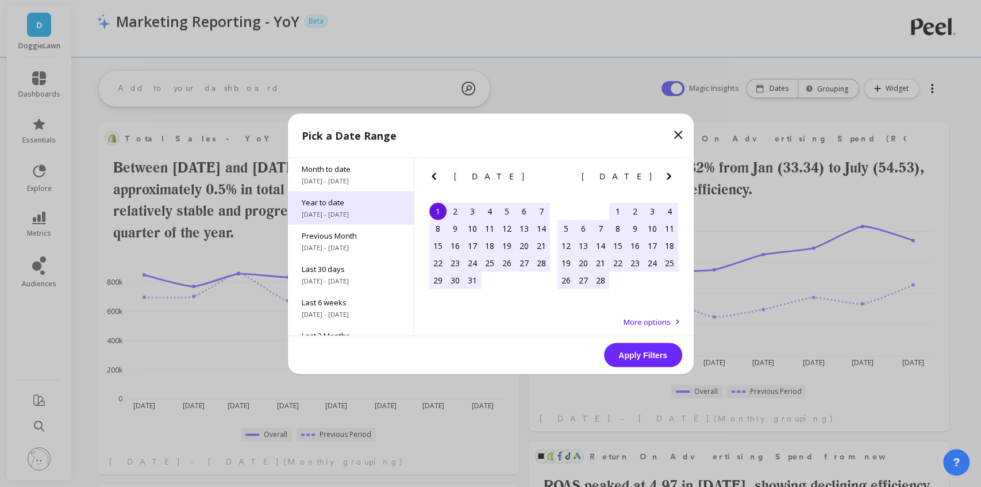
click at [353, 205] on span "Year to date" at bounding box center [351, 202] width 98 height 10
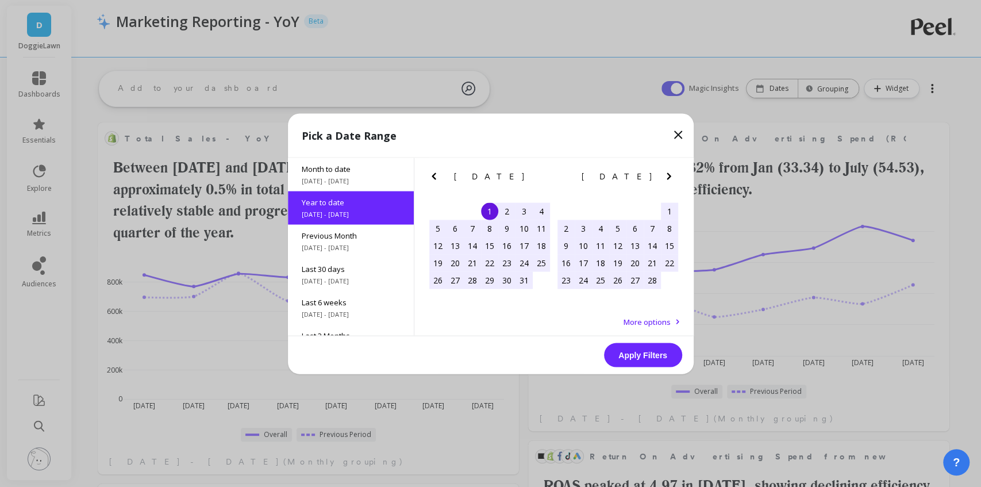
click at [645, 353] on button "Apply Filters" at bounding box center [643, 355] width 78 height 24
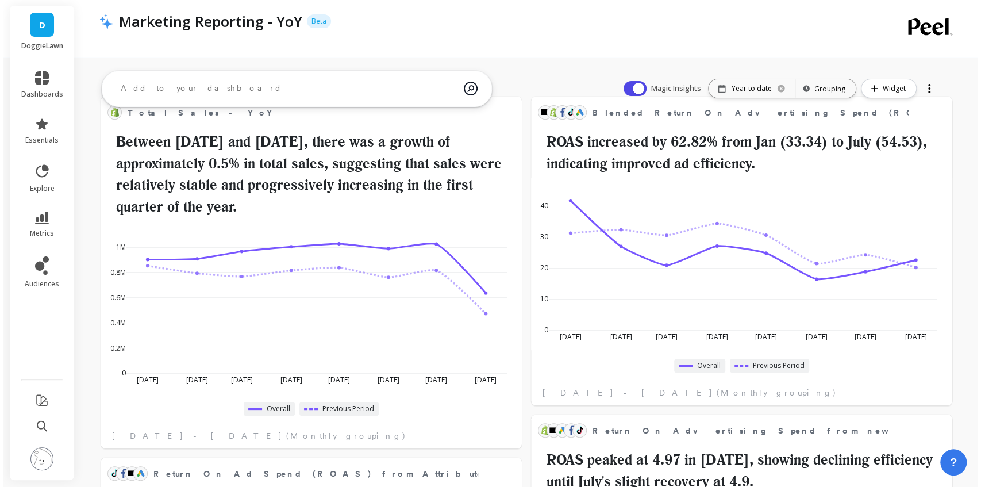
scroll to position [0, 0]
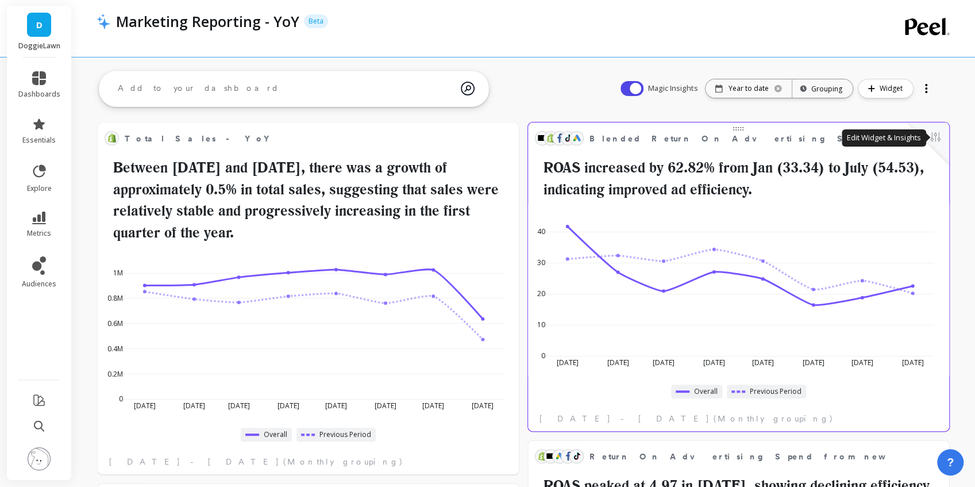
click at [942, 139] on button at bounding box center [936, 138] width 14 height 16
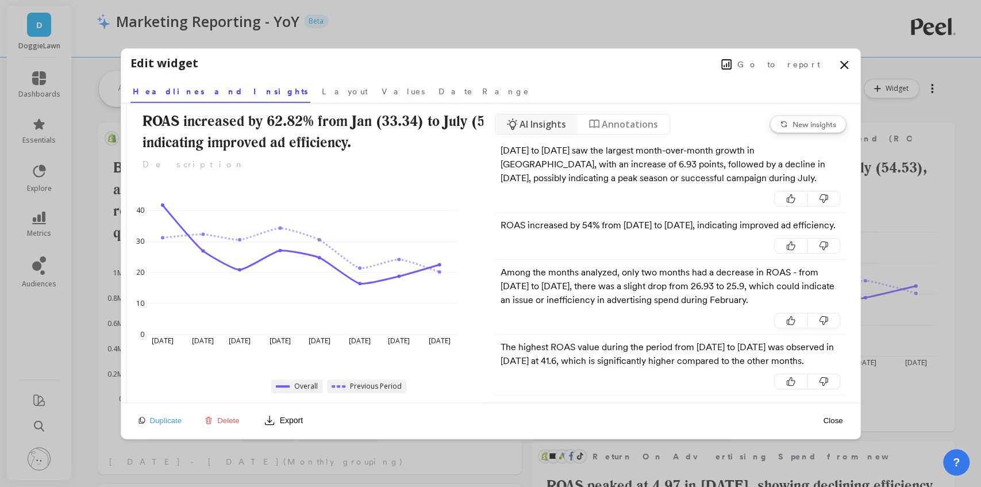
click at [821, 120] on span "New insights" at bounding box center [815, 124] width 44 height 9
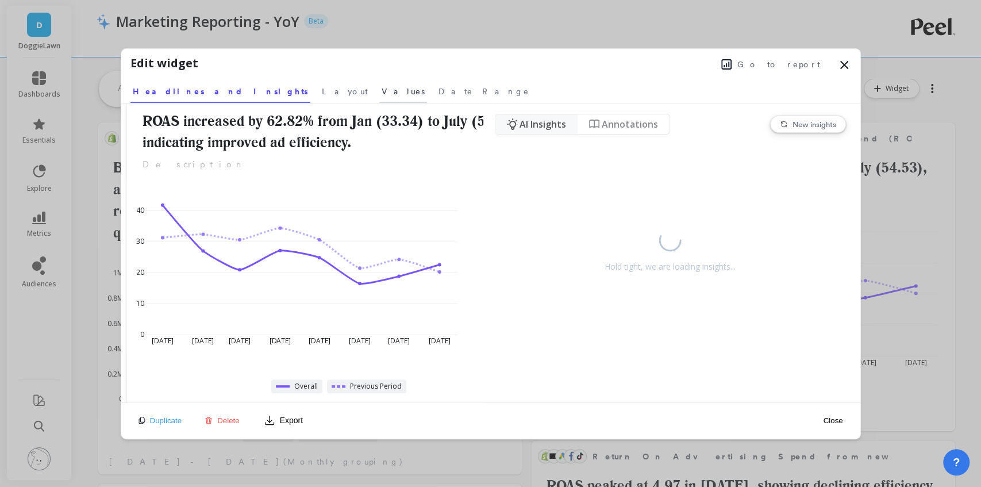
click at [382, 89] on span "Values" at bounding box center [403, 91] width 43 height 11
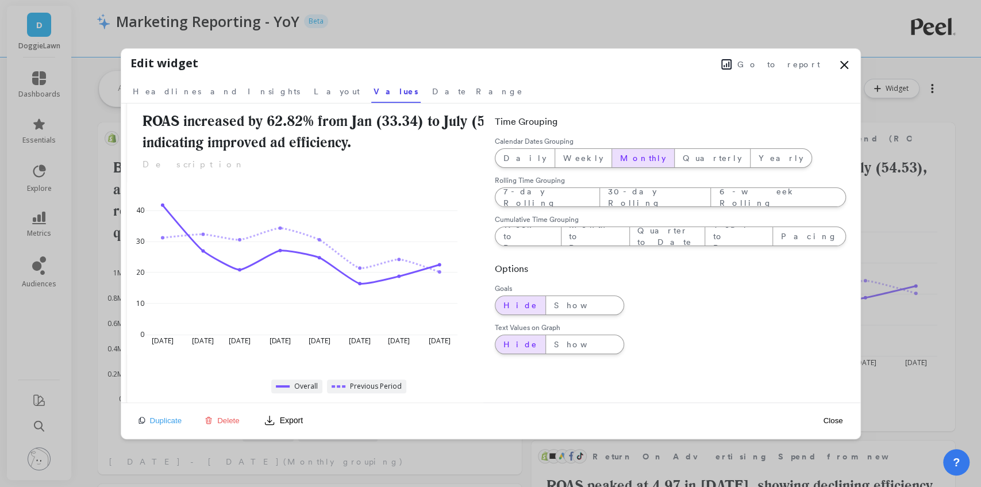
click at [844, 67] on icon at bounding box center [845, 65] width 14 height 14
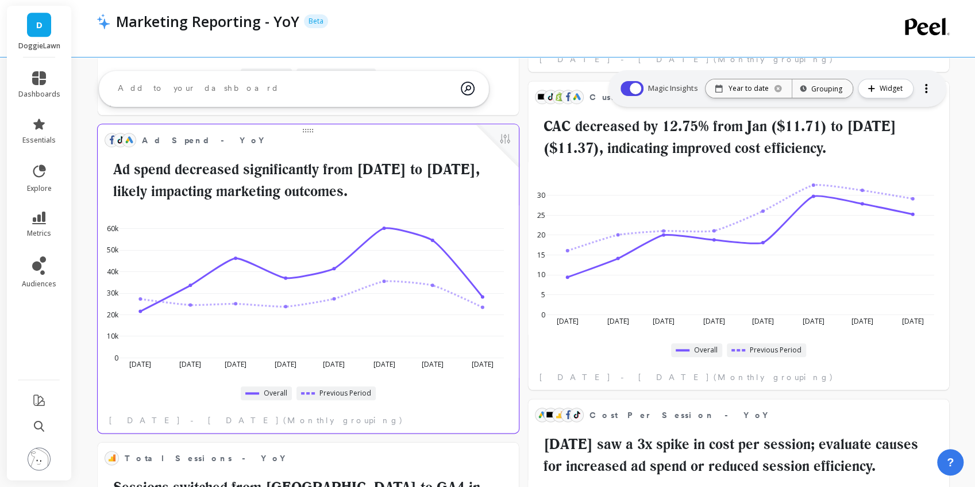
scroll to position [651, 0]
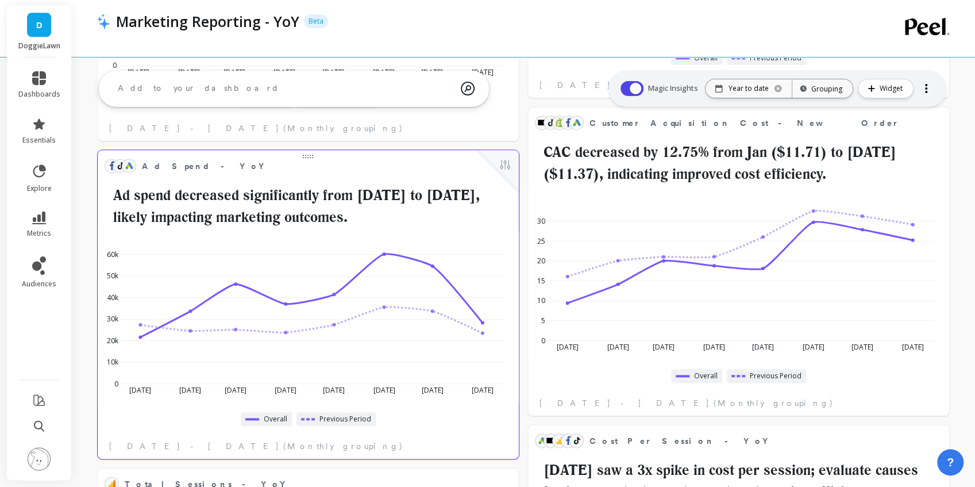
click at [321, 193] on h2 "Ad spend decreased significantly from [DATE] to [DATE], likely impacting market…" at bounding box center [309, 206] width 408 height 43
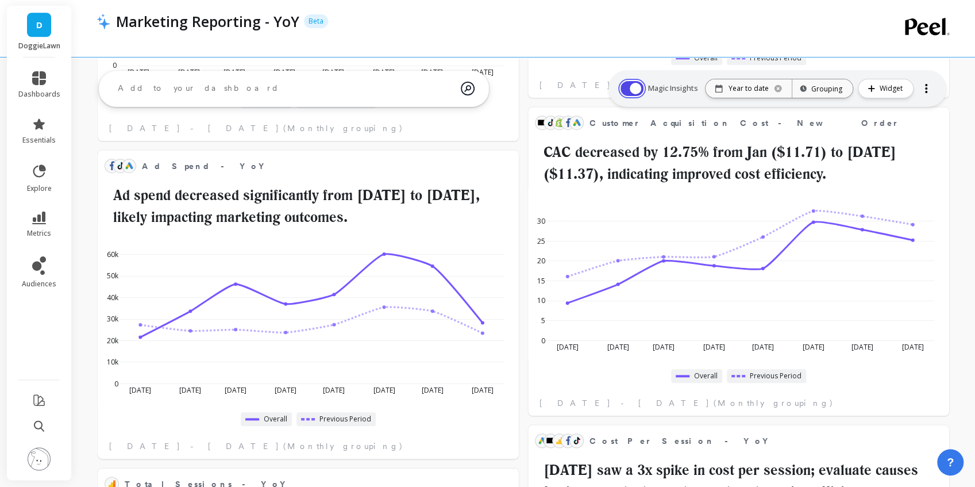
click at [636, 88] on button "button" at bounding box center [632, 88] width 23 height 15
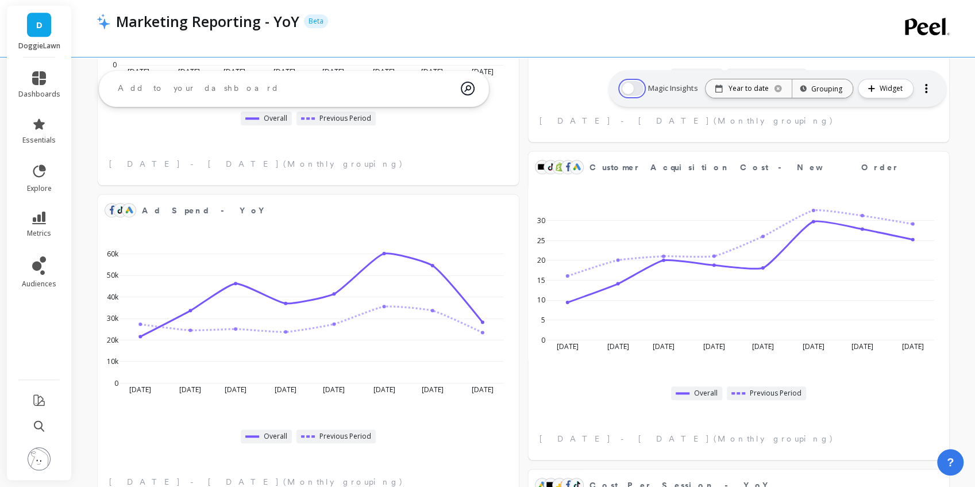
scroll to position [310, 386]
click at [636, 88] on button "button" at bounding box center [632, 88] width 23 height 15
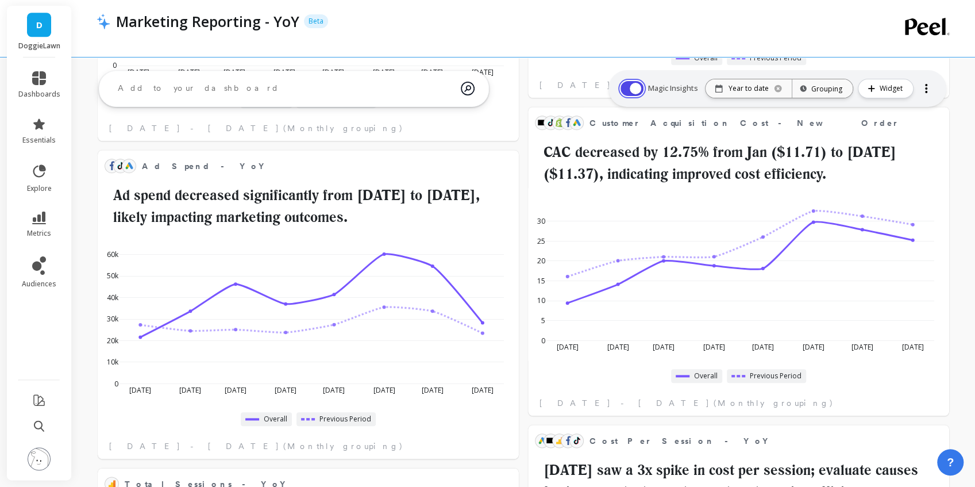
click at [637, 88] on button "button" at bounding box center [632, 88] width 23 height 15
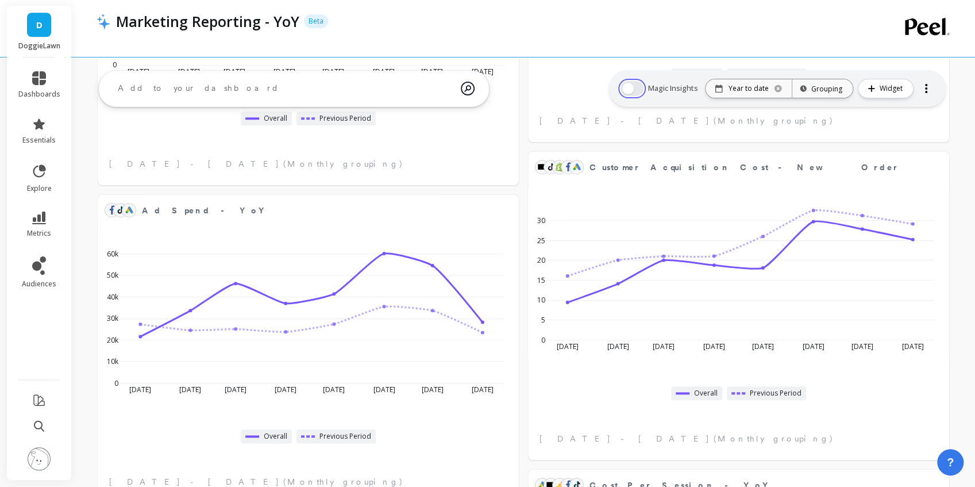
click at [637, 88] on button "button" at bounding box center [632, 88] width 23 height 15
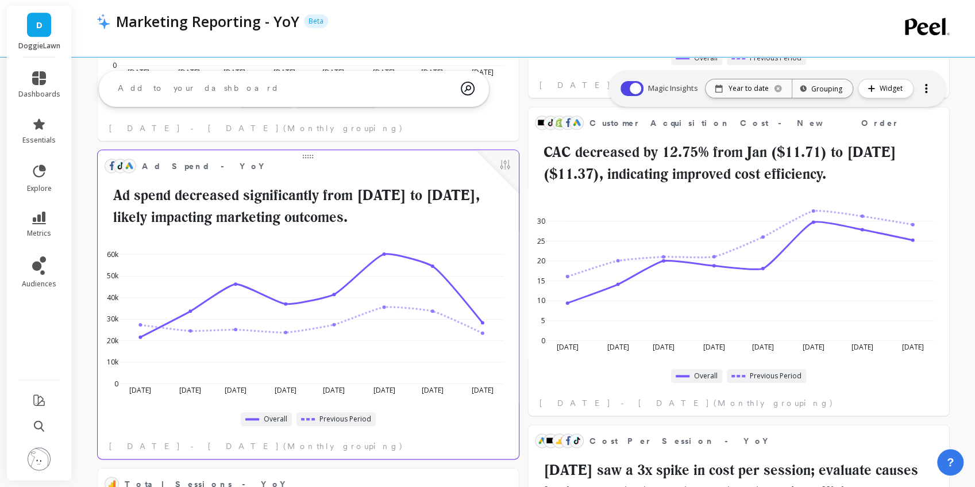
click at [364, 220] on h2 "Ad spend decreased significantly from [DATE] to [DATE], likely impacting market…" at bounding box center [309, 206] width 408 height 43
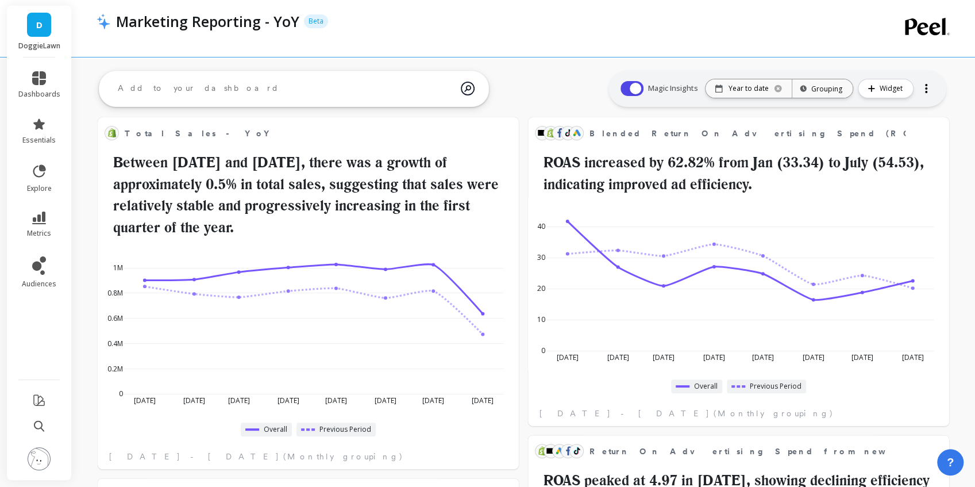
scroll to position [0, 0]
